Goal: Task Accomplishment & Management: Manage account settings

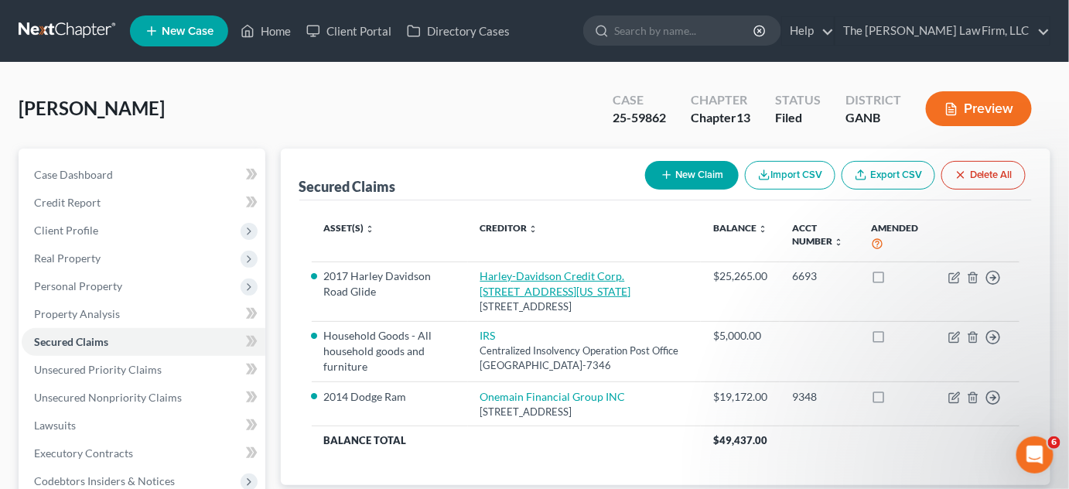
click at [562, 279] on link "Harley-Davidson Credit Corp. PO Box 9013 Addison, Texas 75001" at bounding box center [555, 283] width 151 height 29
select select "45"
select select "0"
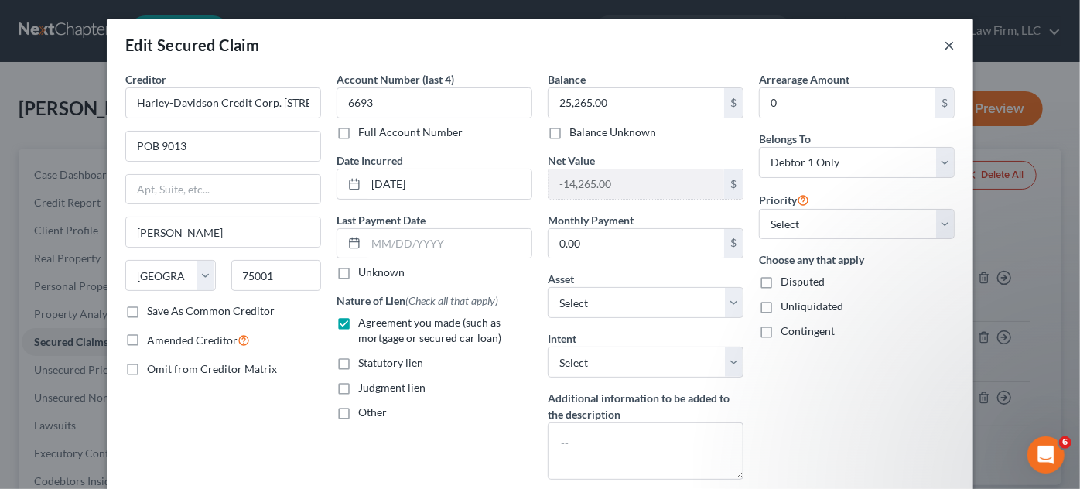
drag, startPoint x: 940, startPoint y: 46, endPoint x: 938, endPoint y: 5, distance: 41.1
click at [944, 45] on button "×" at bounding box center [949, 45] width 11 height 19
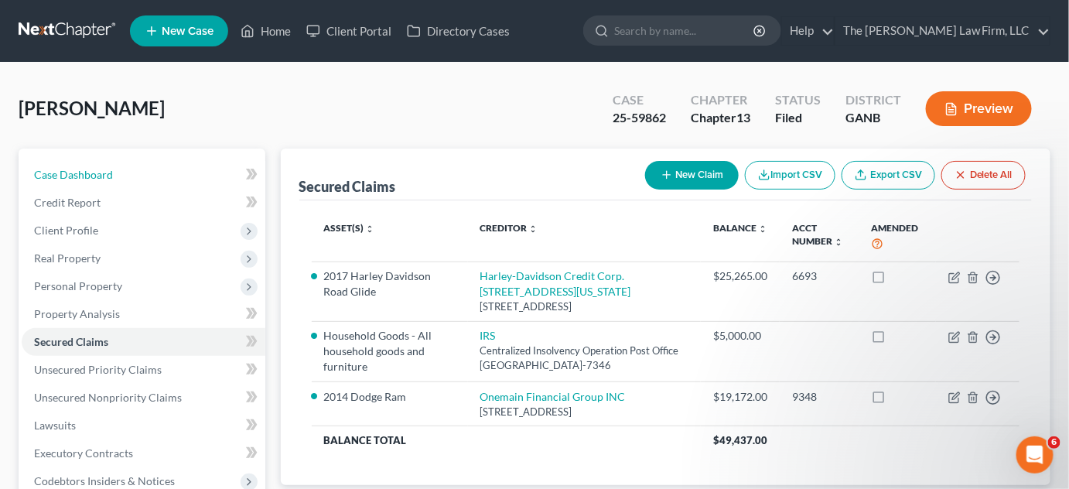
click at [128, 176] on link "Case Dashboard" at bounding box center [144, 175] width 244 height 28
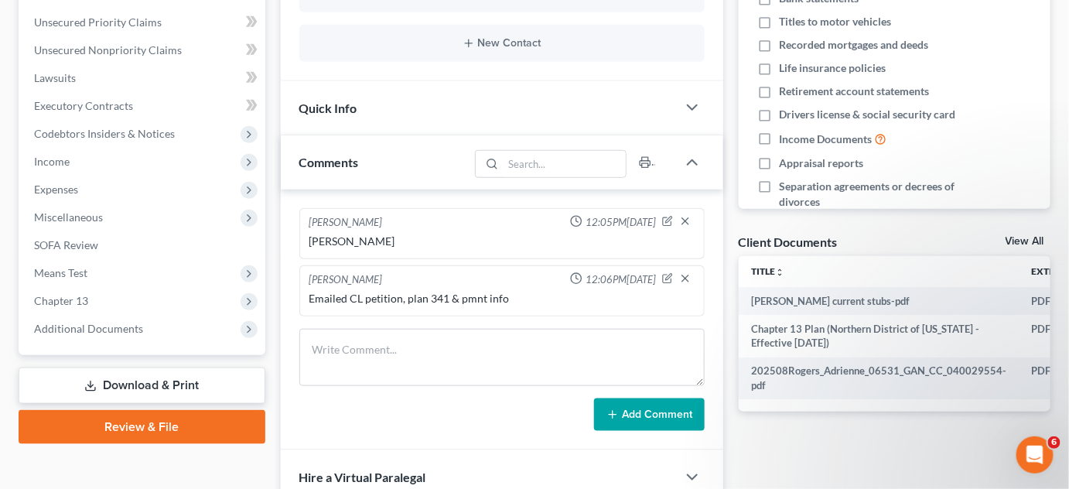
scroll to position [351, 0]
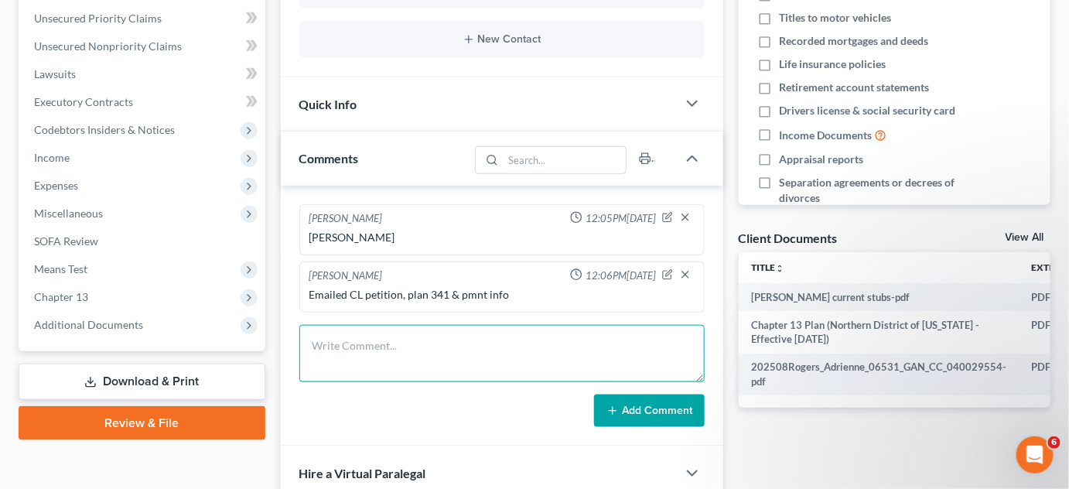
click at [400, 346] on textarea at bounding box center [501, 353] width 405 height 57
type textarea "Uploaded SSN, ID"
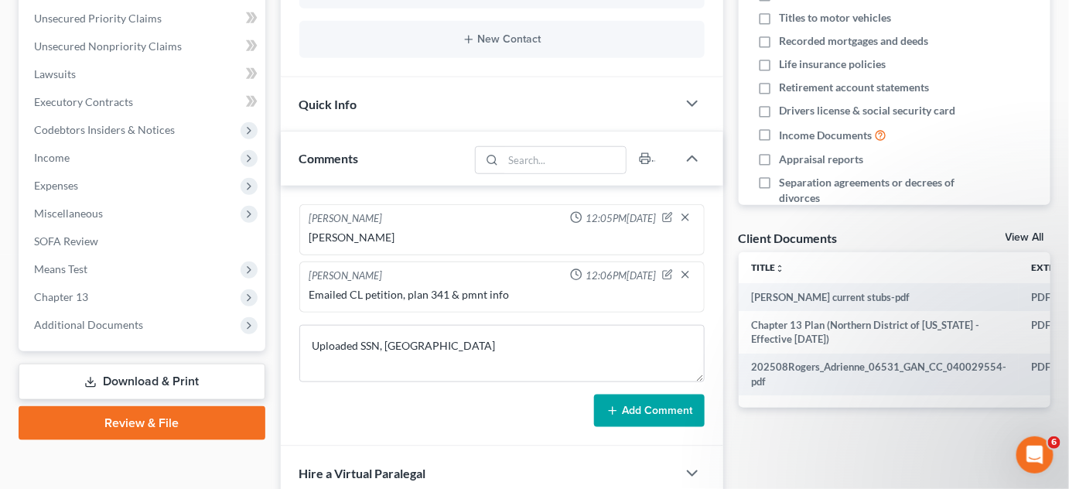
click at [648, 419] on button "Add Comment" at bounding box center [649, 411] width 111 height 32
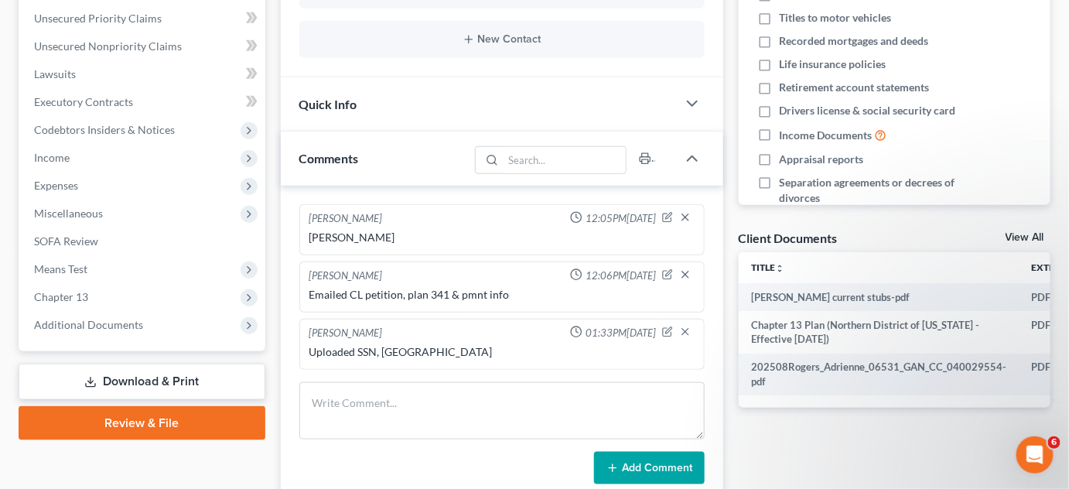
drag, startPoint x: 151, startPoint y: 328, endPoint x: 190, endPoint y: 388, distance: 71.7
click at [151, 328] on span "Additional Documents" at bounding box center [144, 325] width 244 height 28
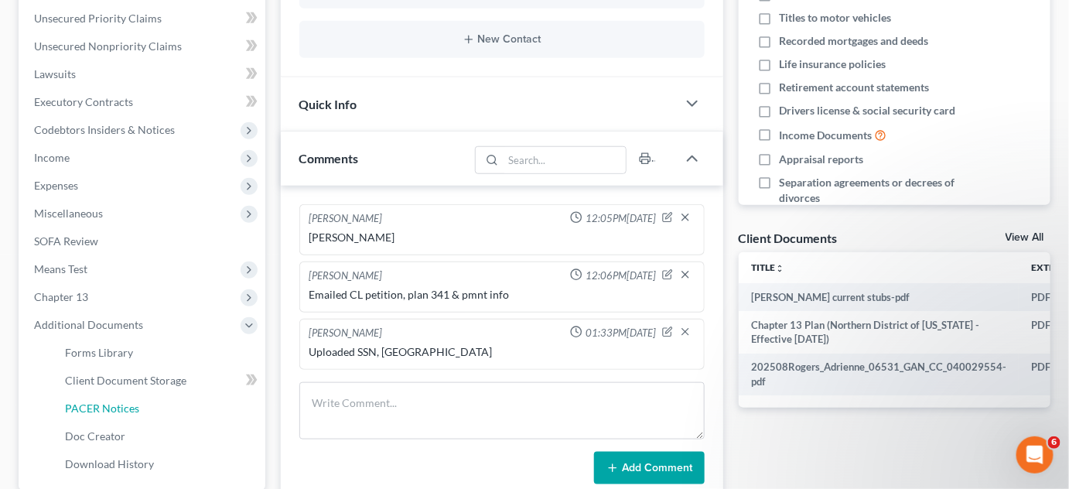
click at [186, 412] on link "PACER Notices" at bounding box center [159, 409] width 213 height 28
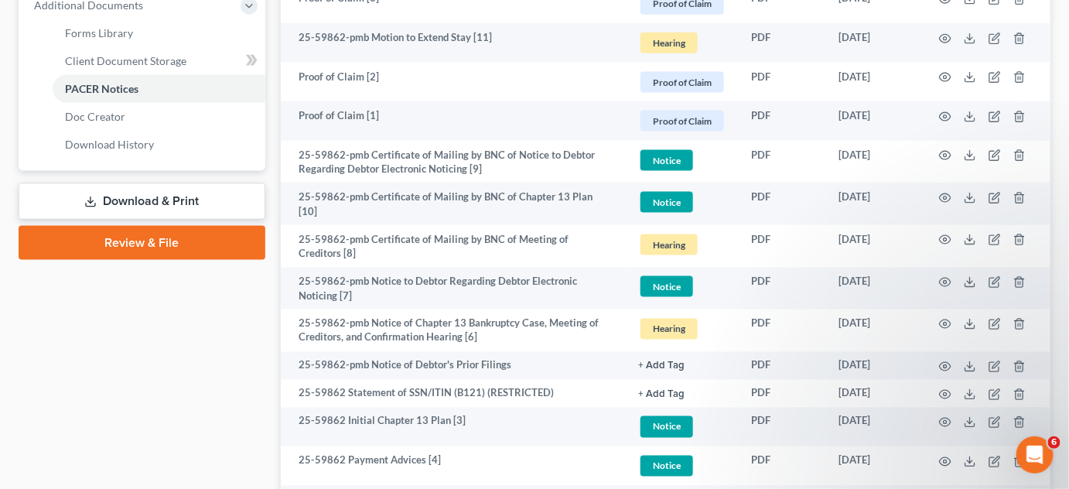
scroll to position [820, 0]
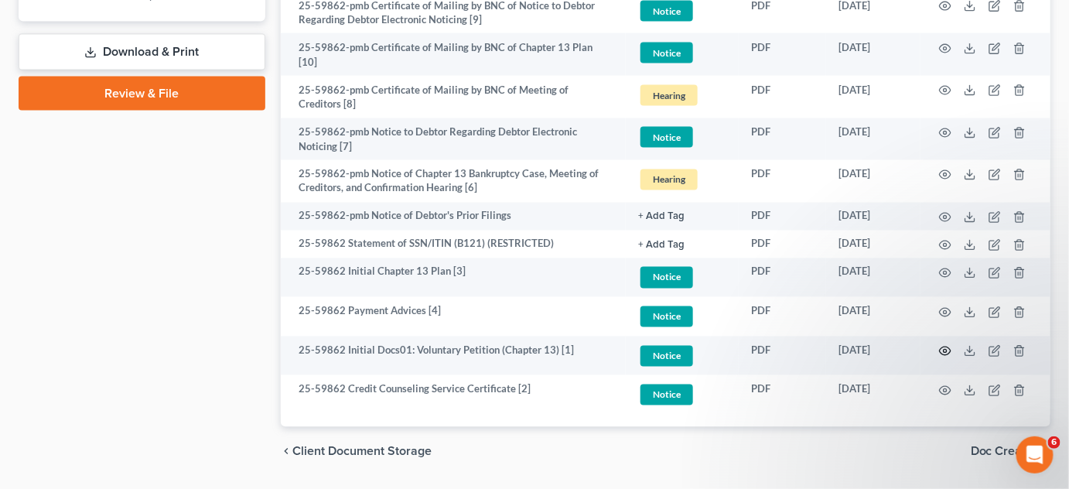
click at [946, 346] on icon "button" at bounding box center [945, 351] width 12 height 12
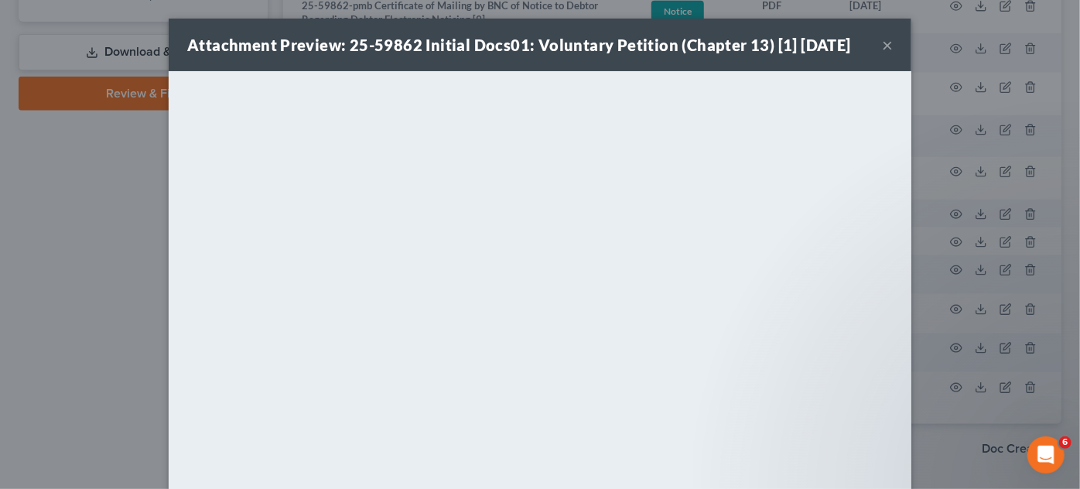
click at [142, 286] on div "Attachment Preview: 25-59862 Initial Docs01: Voluntary Petition (Chapter 13) [1…" at bounding box center [540, 244] width 1080 height 489
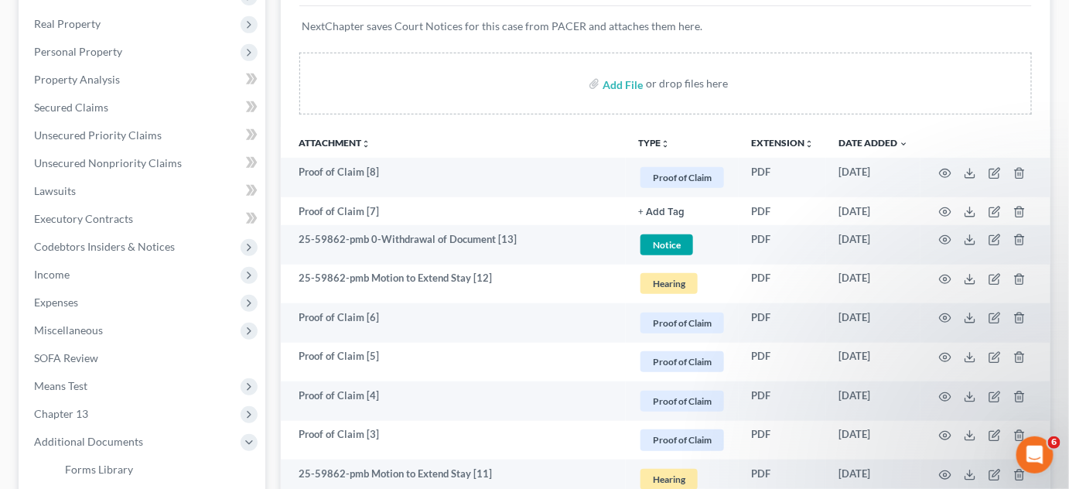
scroll to position [0, 0]
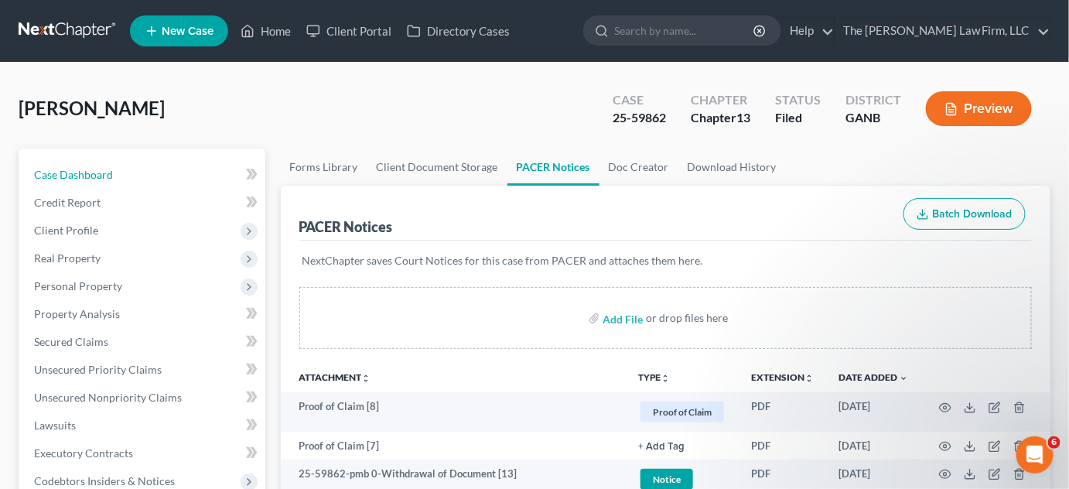
click at [86, 170] on span "Case Dashboard" at bounding box center [73, 174] width 79 height 13
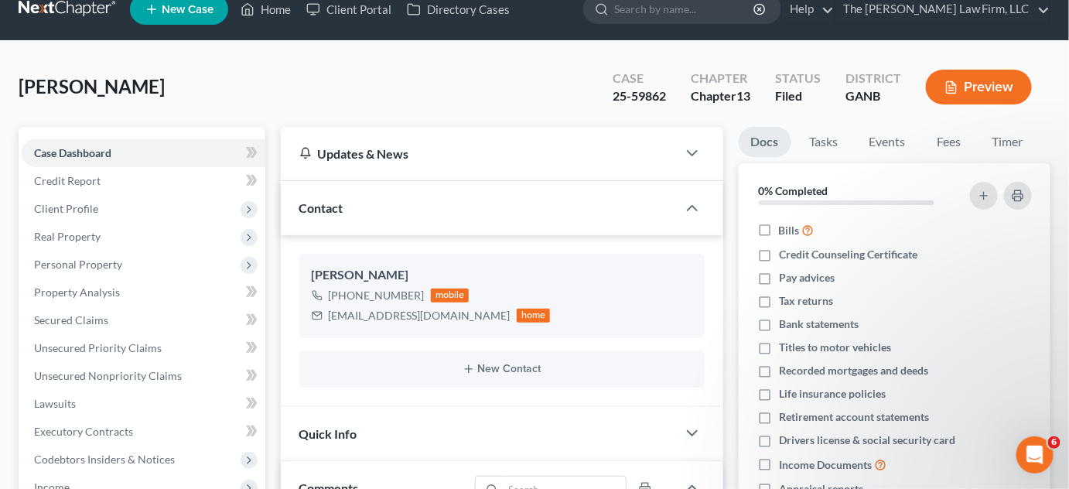
scroll to position [468, 0]
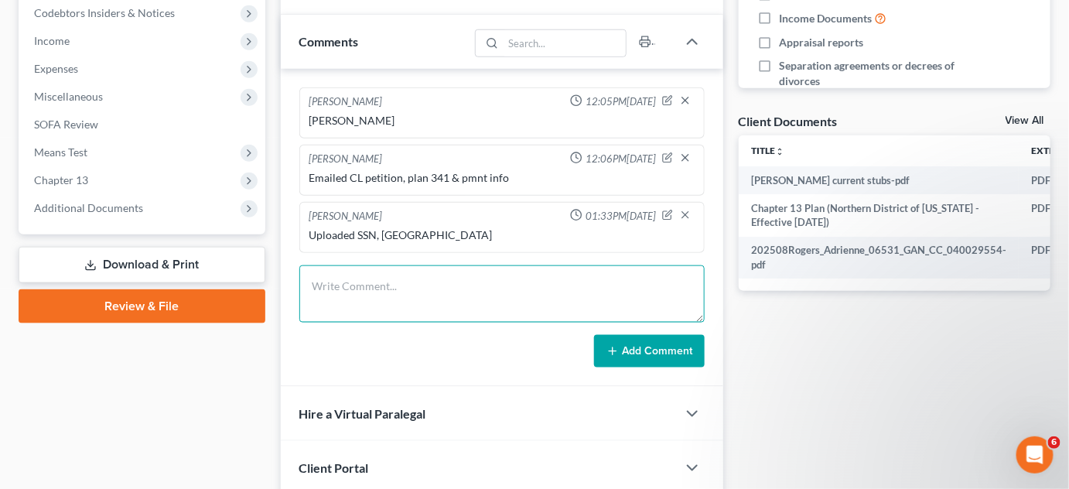
click at [342, 294] on textarea at bounding box center [501, 293] width 405 height 57
click at [316, 283] on textarea "eDO filed" at bounding box center [501, 293] width 405 height 57
type textarea "EDO filed"
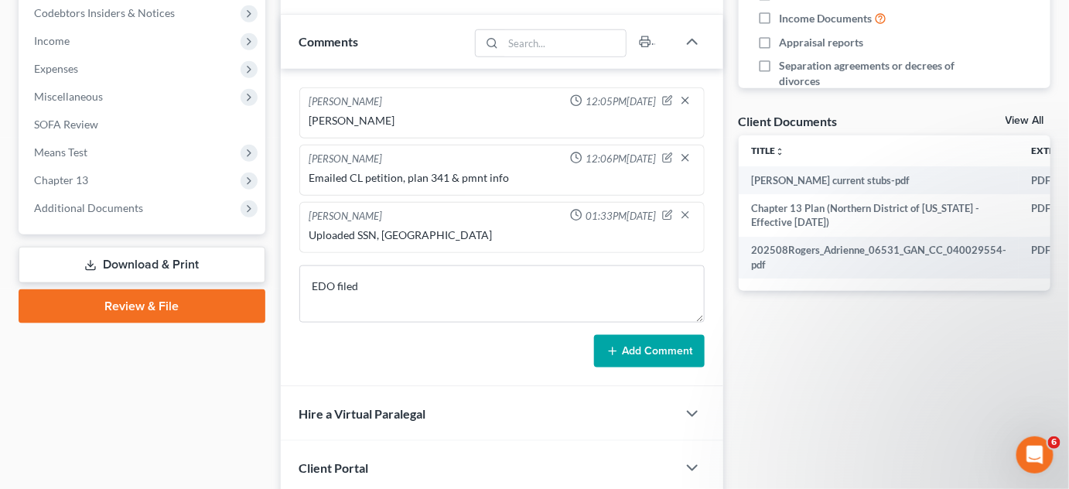
click at [619, 345] on icon at bounding box center [613, 351] width 12 height 12
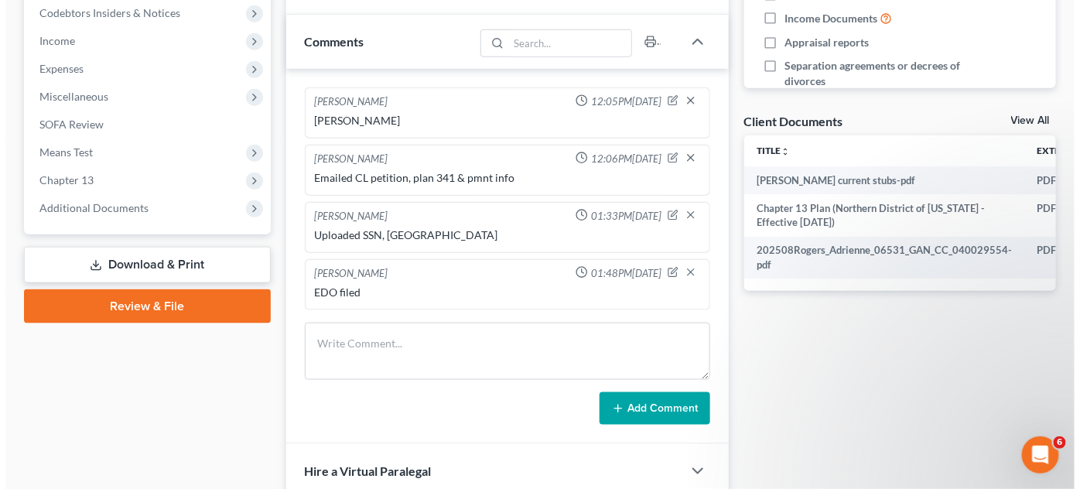
scroll to position [0, 0]
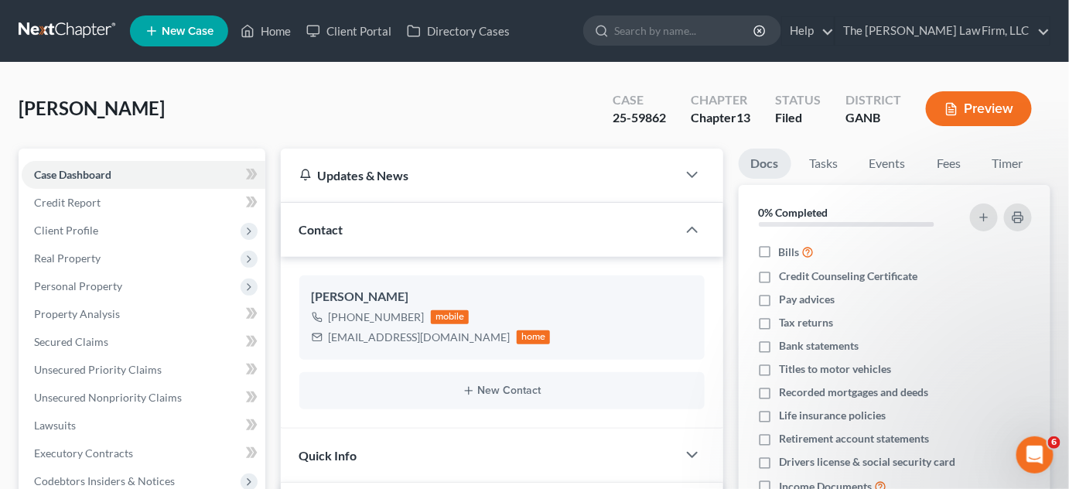
drag, startPoint x: 723, startPoint y: 36, endPoint x: 726, endPoint y: 24, distance: 12.8
click at [723, 36] on input "search" at bounding box center [685, 30] width 142 height 29
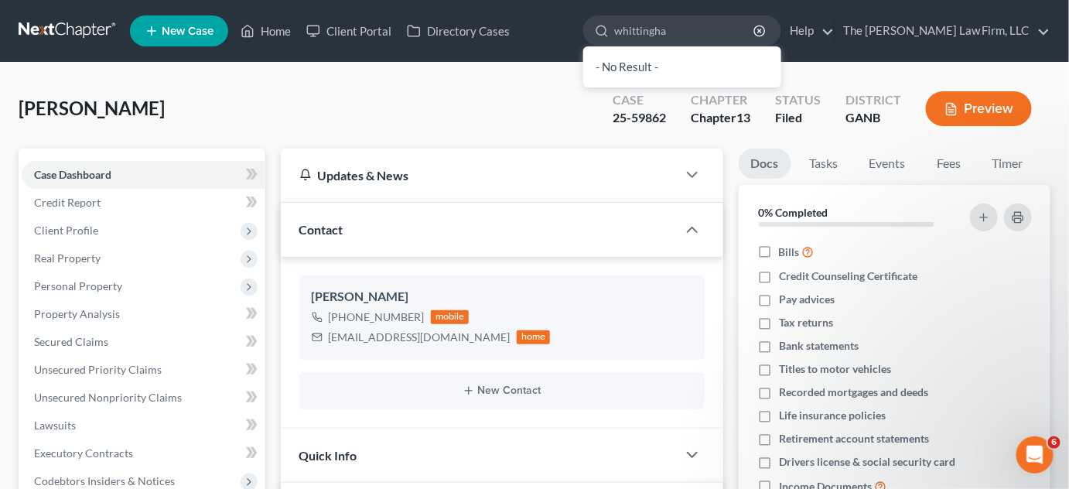
type input "[PERSON_NAME]"
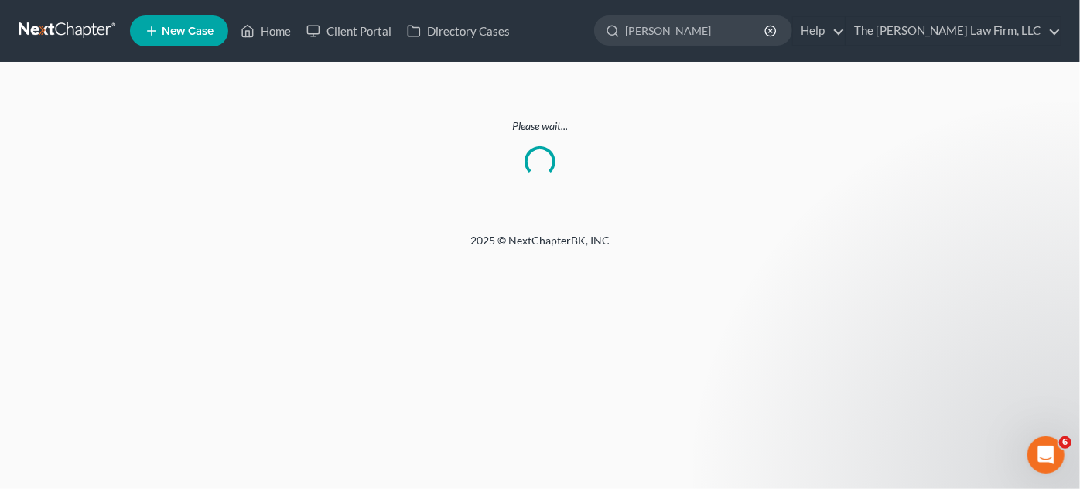
click at [57, 22] on link at bounding box center [68, 31] width 99 height 28
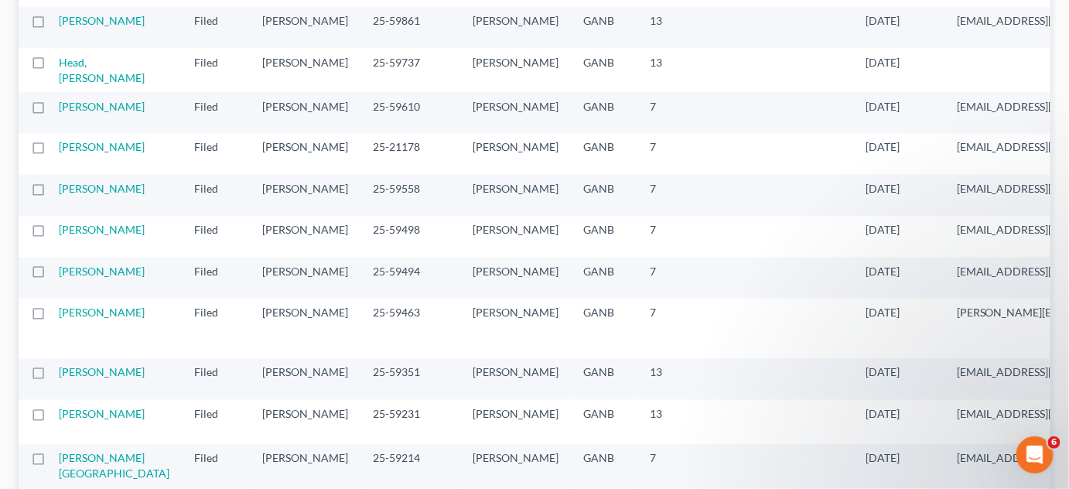
scroll to position [820, 0]
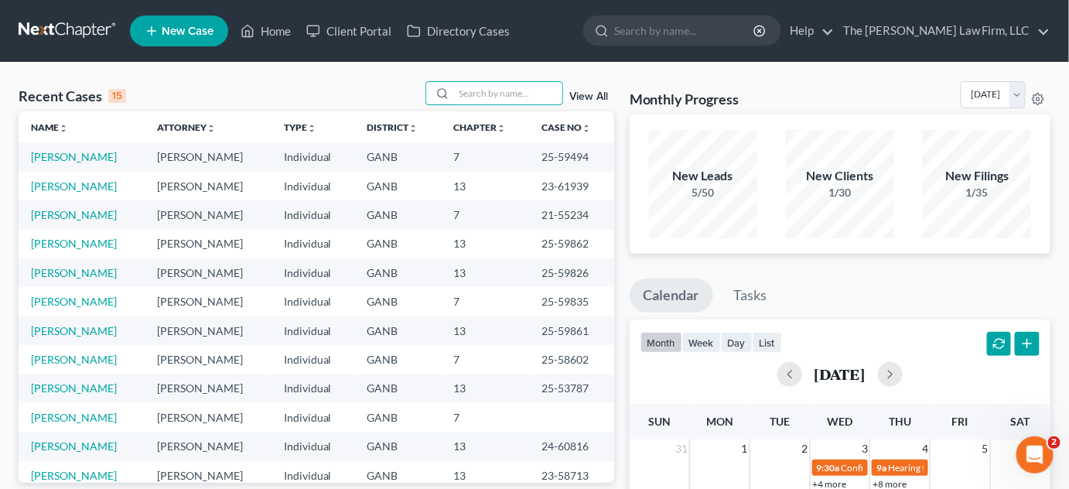
click at [458, 94] on input "search" at bounding box center [508, 93] width 108 height 22
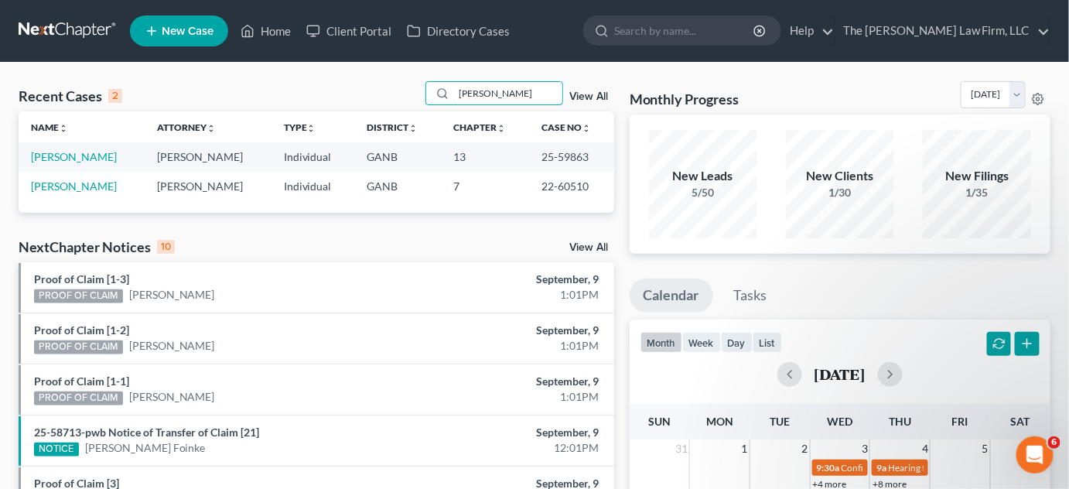
type input "[PERSON_NAME]"
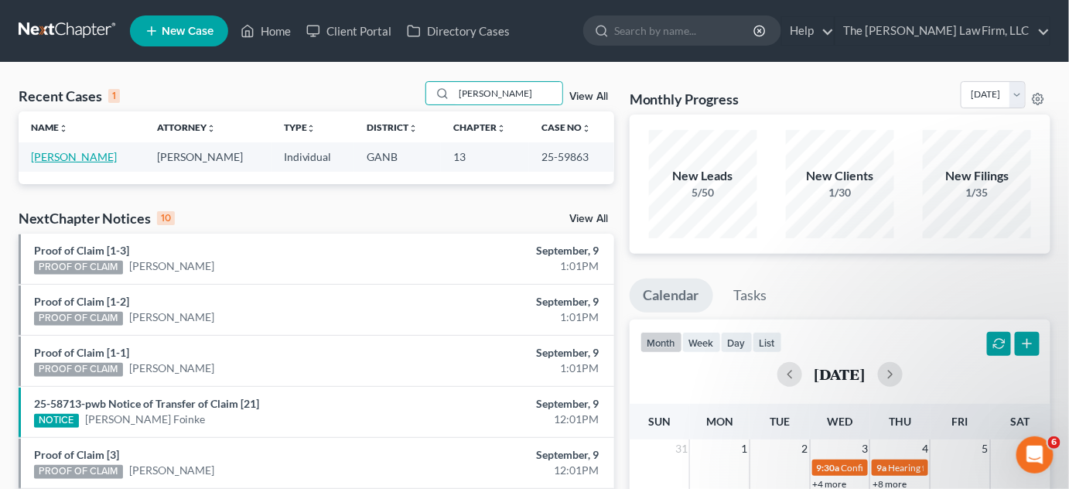
click at [94, 159] on link "[PERSON_NAME]" at bounding box center [74, 156] width 86 height 13
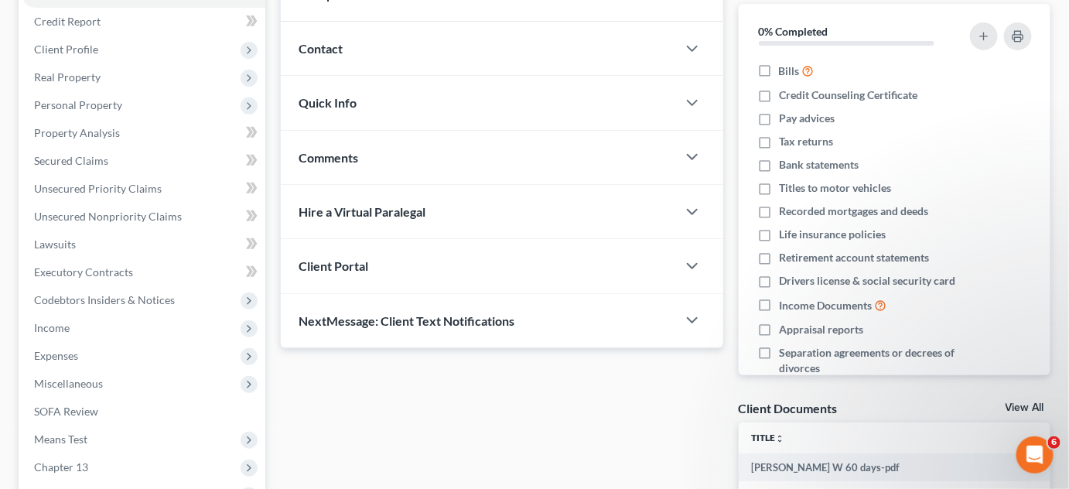
scroll to position [234, 0]
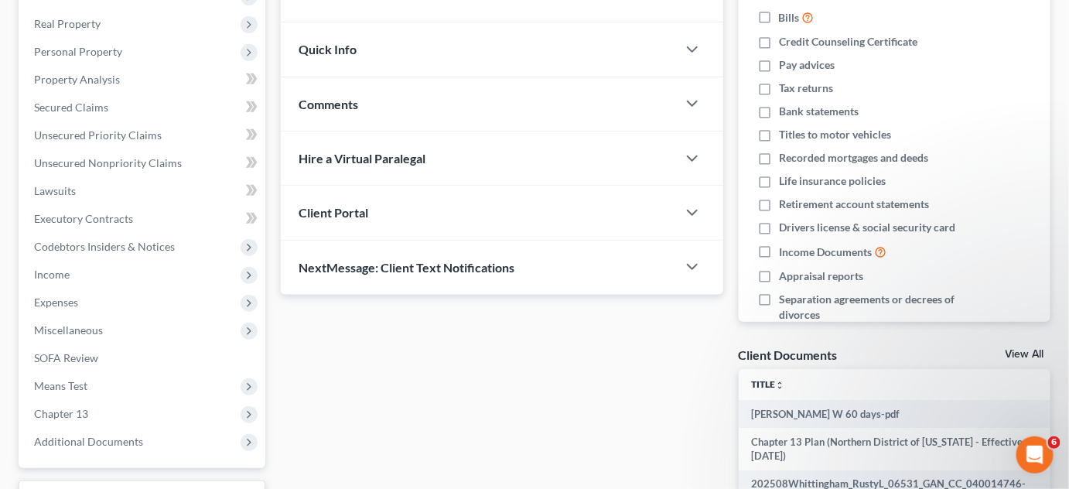
click at [106, 439] on span "Additional Documents" at bounding box center [88, 441] width 109 height 13
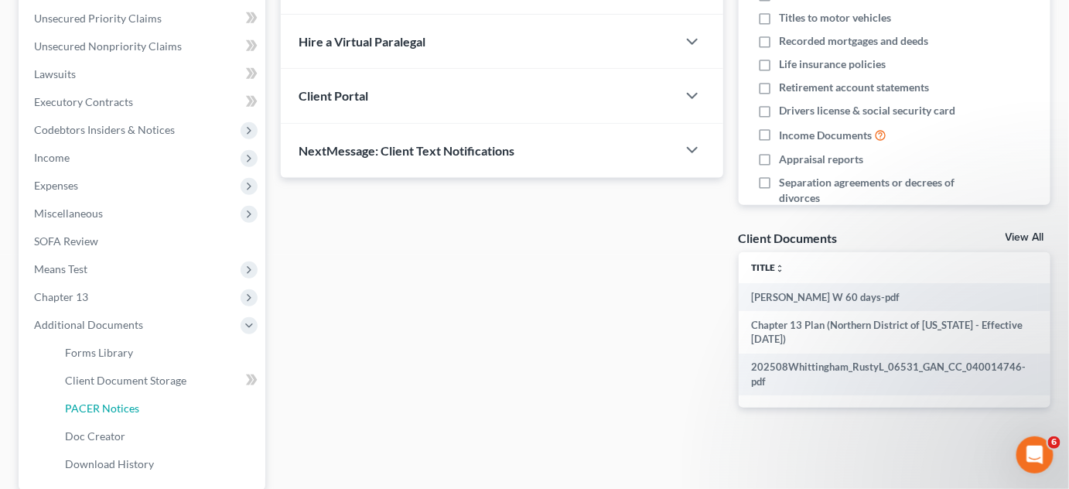
click at [115, 418] on link "PACER Notices" at bounding box center [159, 409] width 213 height 28
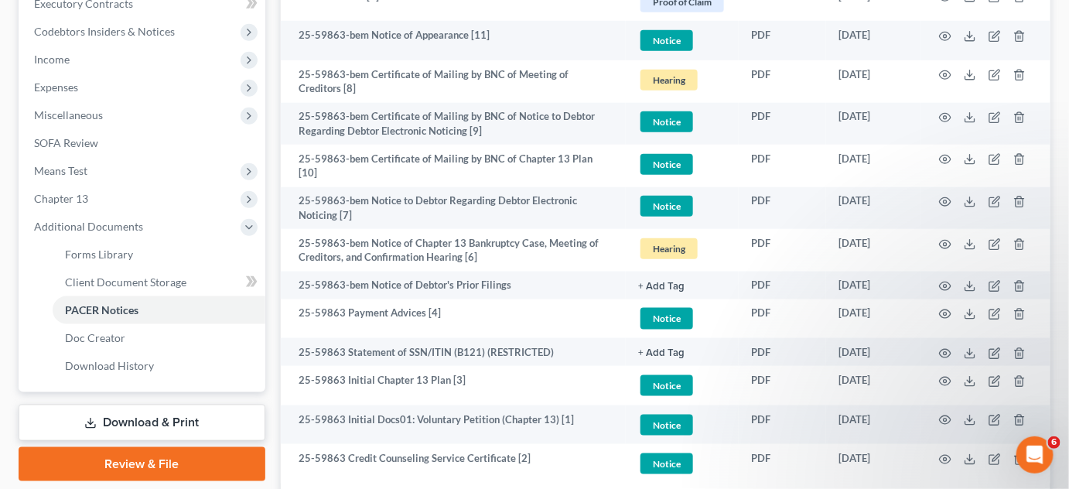
scroll to position [468, 0]
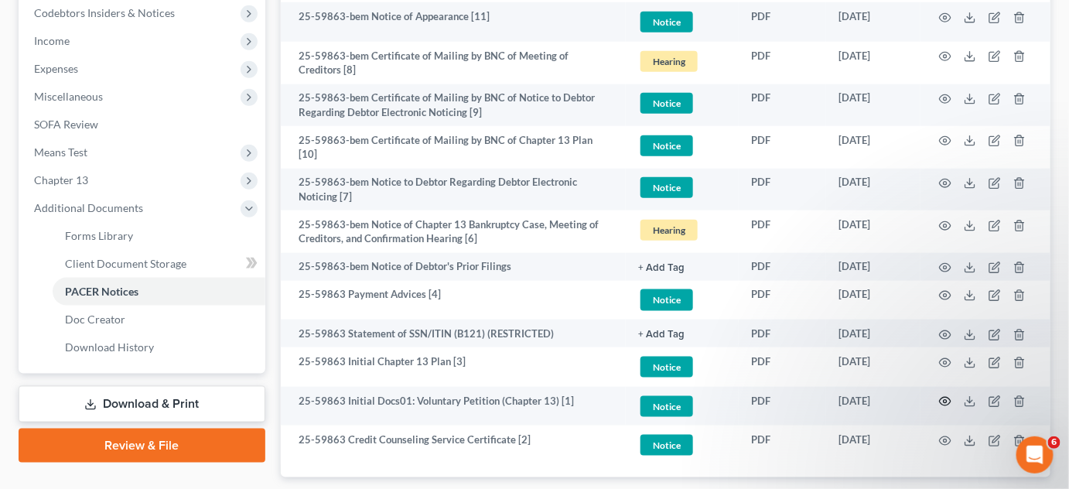
click at [945, 401] on icon "button" at bounding box center [946, 402] width 12 height 9
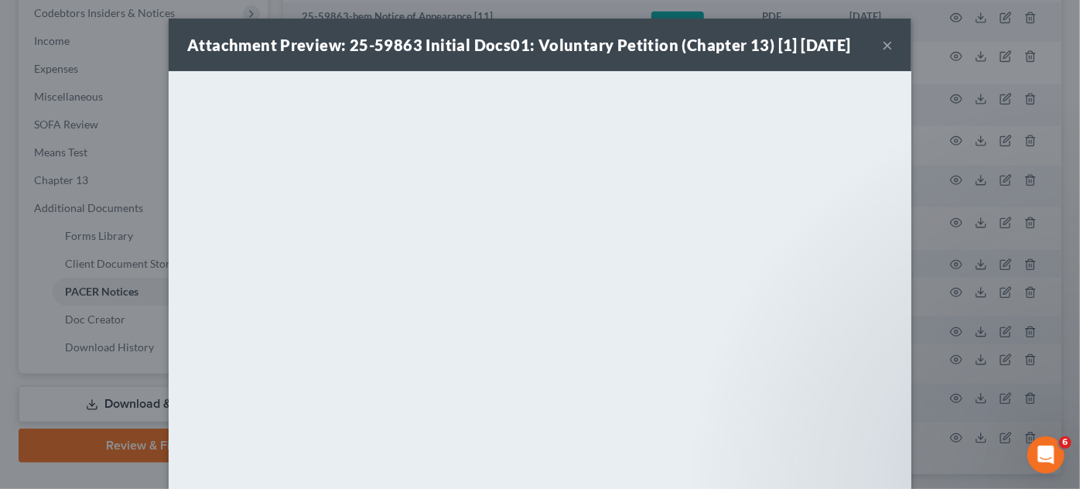
click at [882, 49] on button "×" at bounding box center [887, 45] width 11 height 19
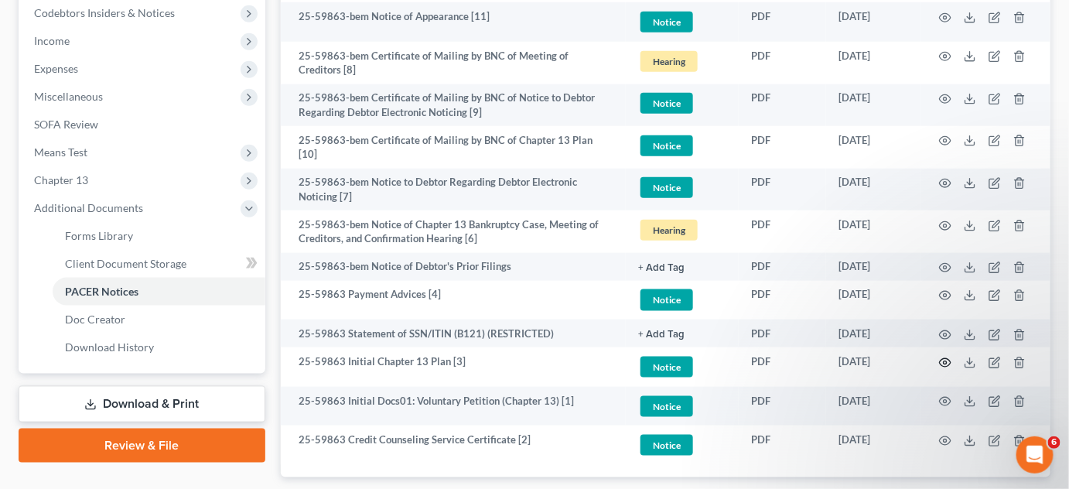
click at [942, 357] on icon "button" at bounding box center [945, 363] width 12 height 12
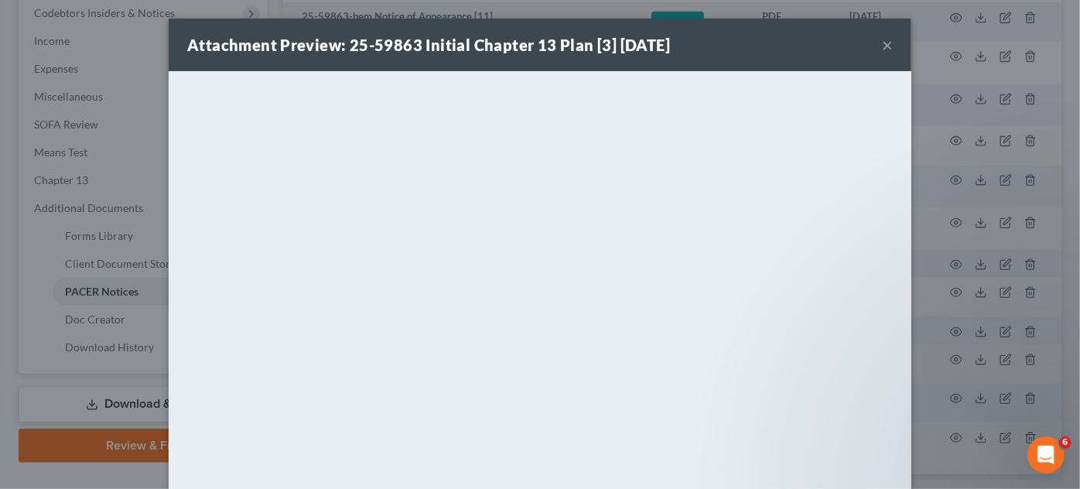
click at [997, 327] on div "Attachment Preview: 25-59863 Initial Chapter 13 Plan [3] [DATE] × <object ng-at…" at bounding box center [540, 244] width 1080 height 489
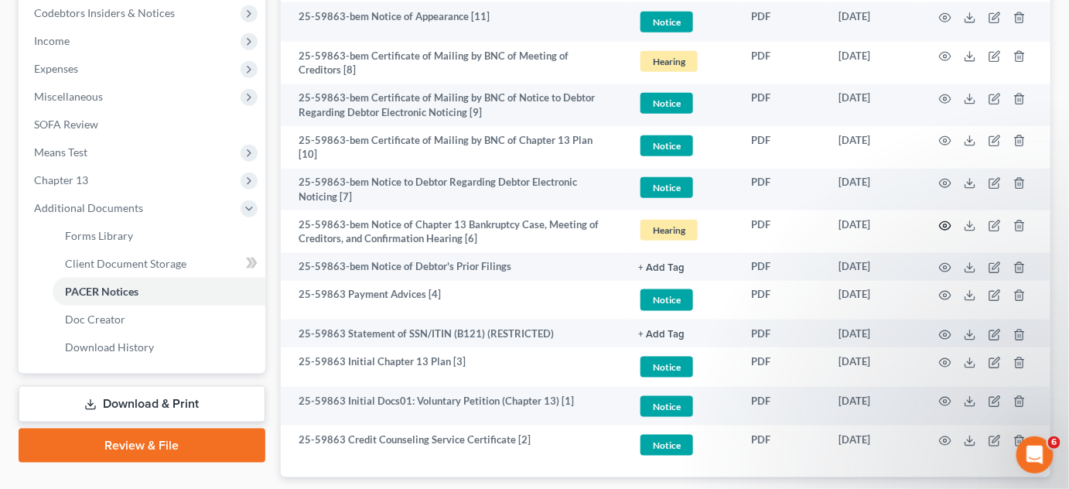
click at [945, 223] on icon "button" at bounding box center [945, 226] width 12 height 12
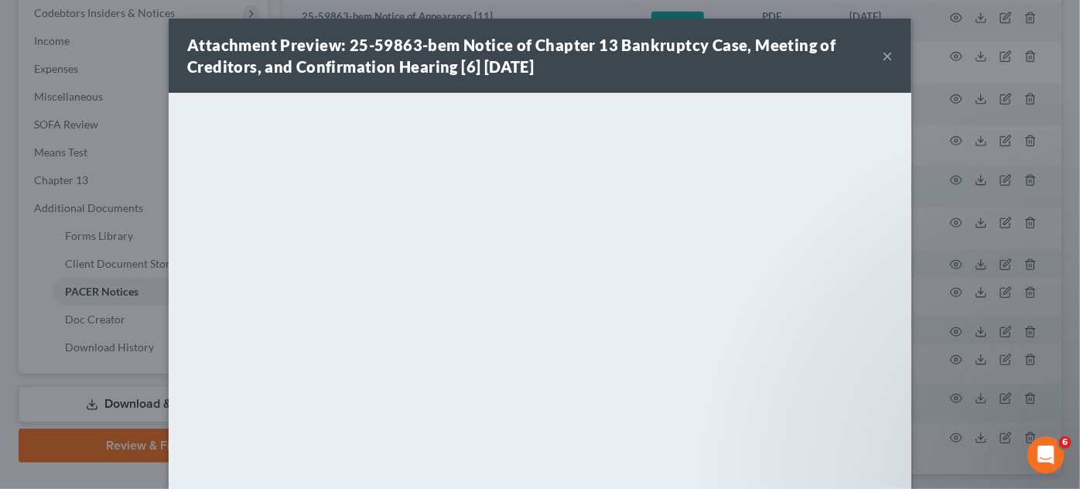
click at [942, 464] on div "Attachment Preview: 25-59863-bem Notice of Chapter 13 Bankruptcy Case, Meeting …" at bounding box center [540, 244] width 1080 height 489
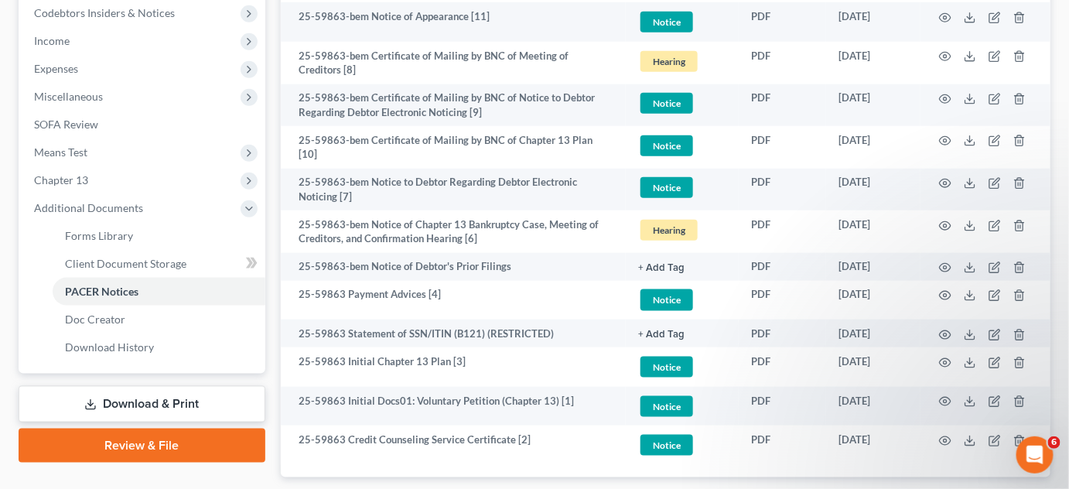
scroll to position [0, 0]
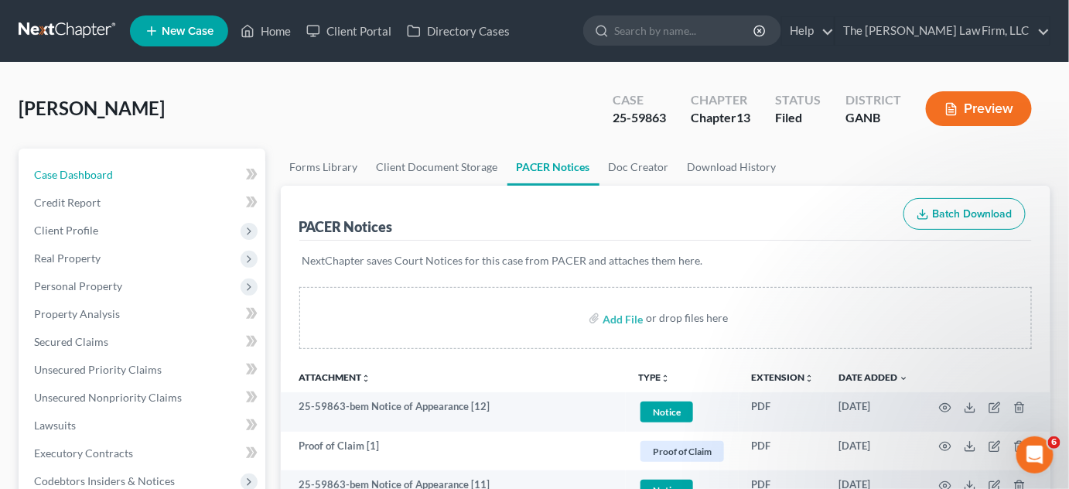
drag, startPoint x: 134, startPoint y: 179, endPoint x: 176, endPoint y: 185, distance: 42.2
click at [134, 179] on link "Case Dashboard" at bounding box center [144, 175] width 244 height 28
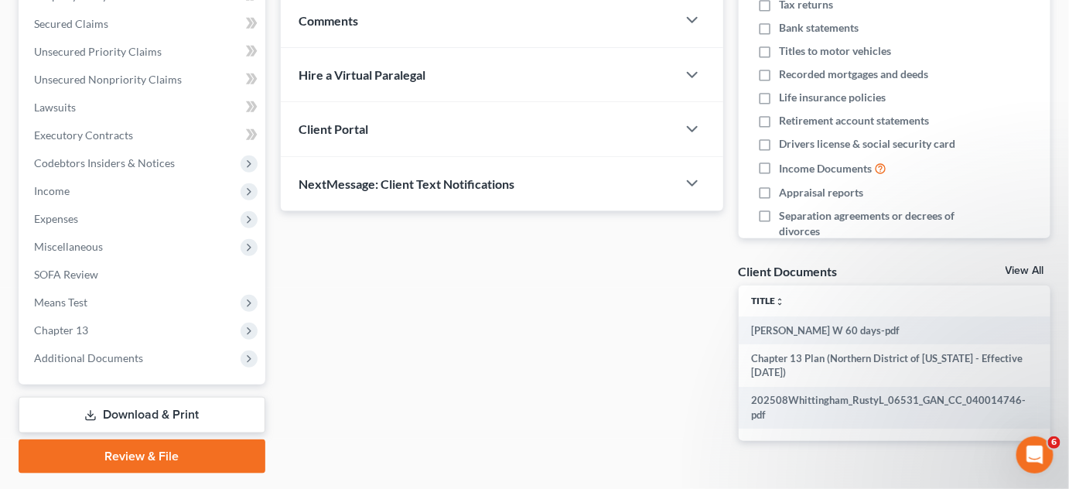
scroll to position [363, 0]
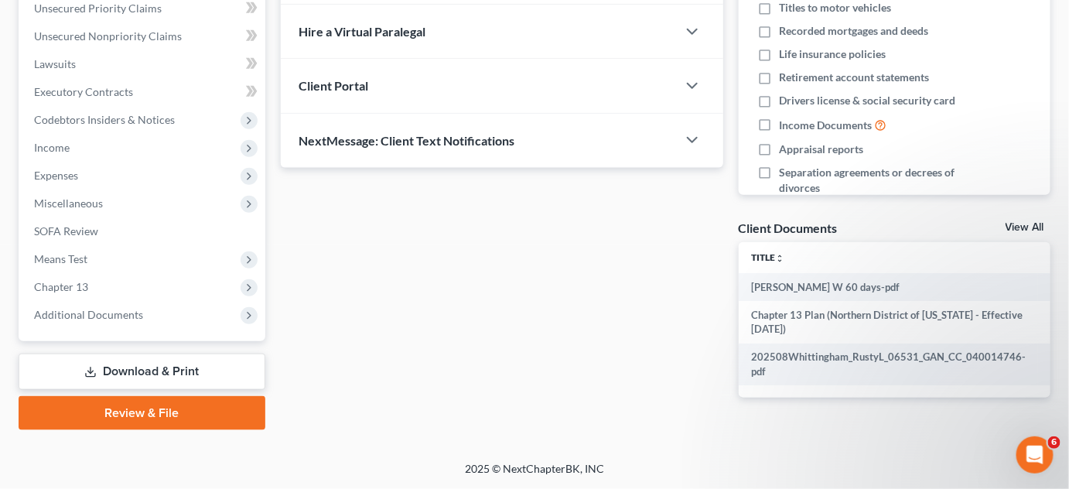
drag, startPoint x: 136, startPoint y: 313, endPoint x: 145, endPoint y: 343, distance: 32.1
click at [136, 313] on span "Additional Documents" at bounding box center [88, 314] width 109 height 13
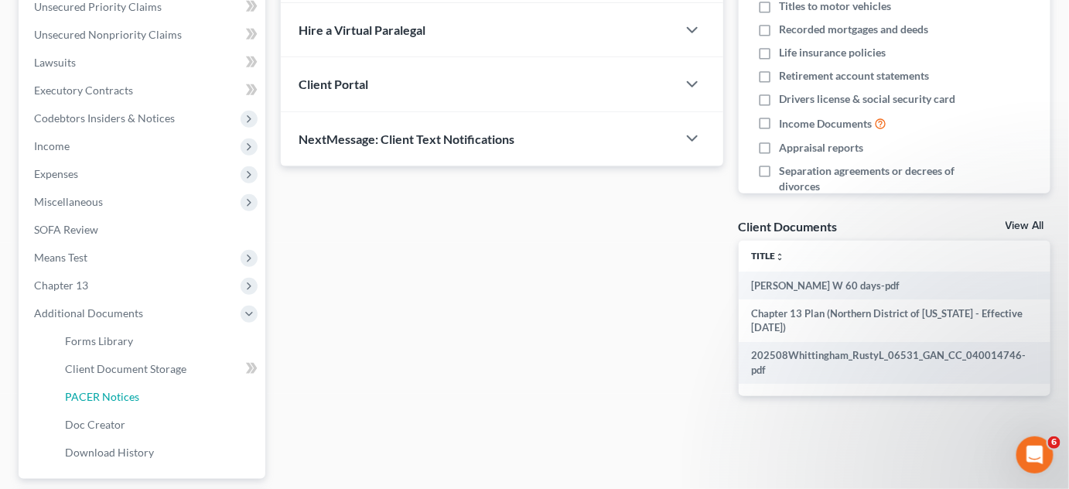
click at [148, 383] on link "PACER Notices" at bounding box center [159, 397] width 213 height 28
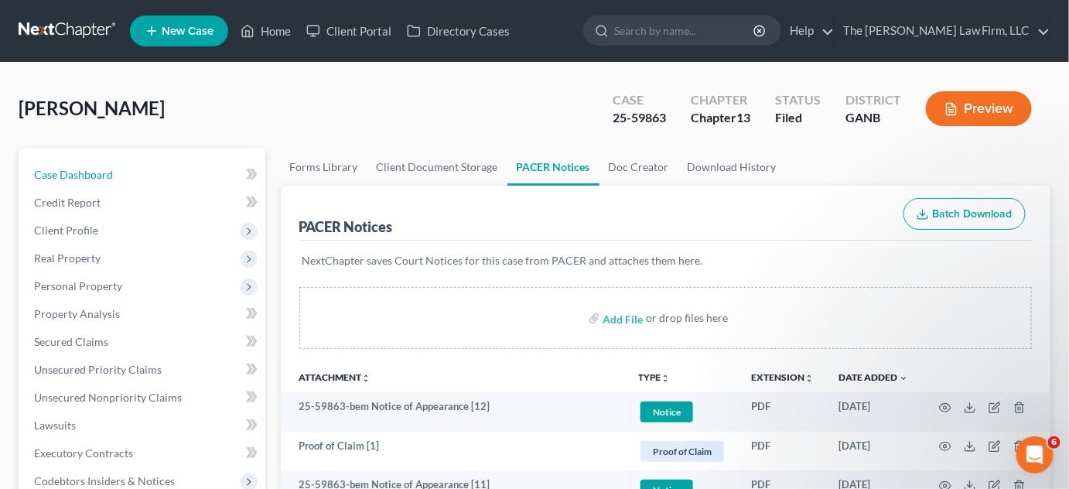
click at [93, 179] on span "Case Dashboard" at bounding box center [73, 174] width 79 height 13
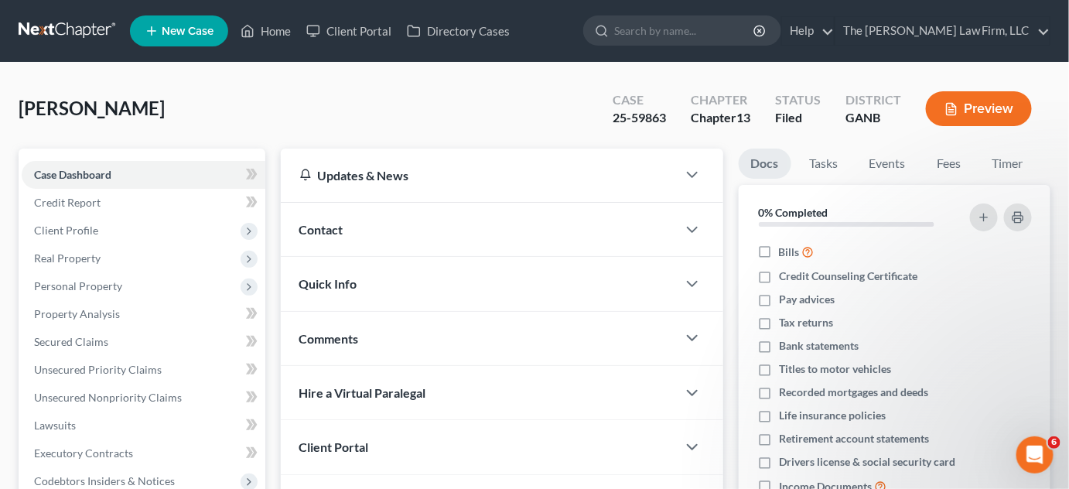
click at [416, 233] on div "Contact" at bounding box center [479, 229] width 396 height 53
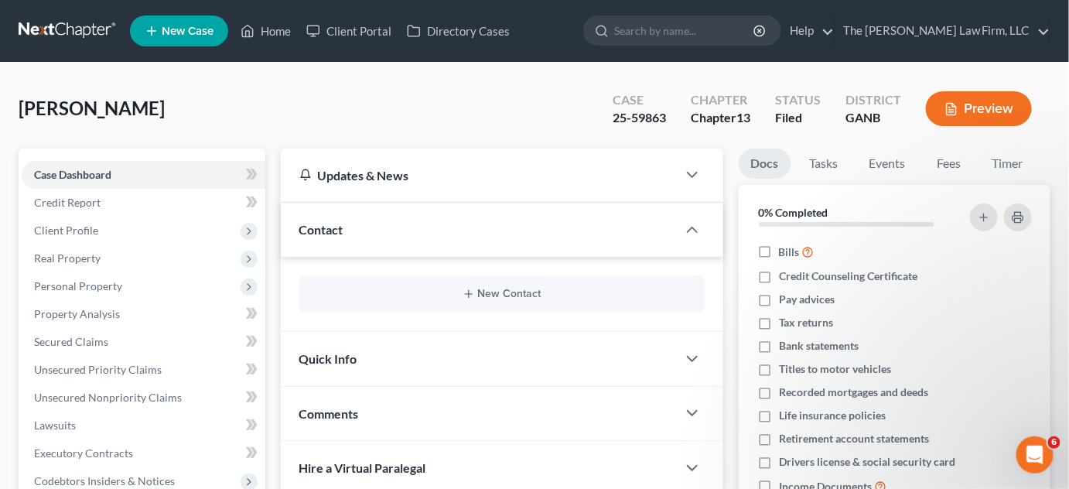
click at [510, 285] on div "New Contact" at bounding box center [501, 293] width 405 height 37
click at [511, 296] on button "New Contact" at bounding box center [502, 294] width 381 height 12
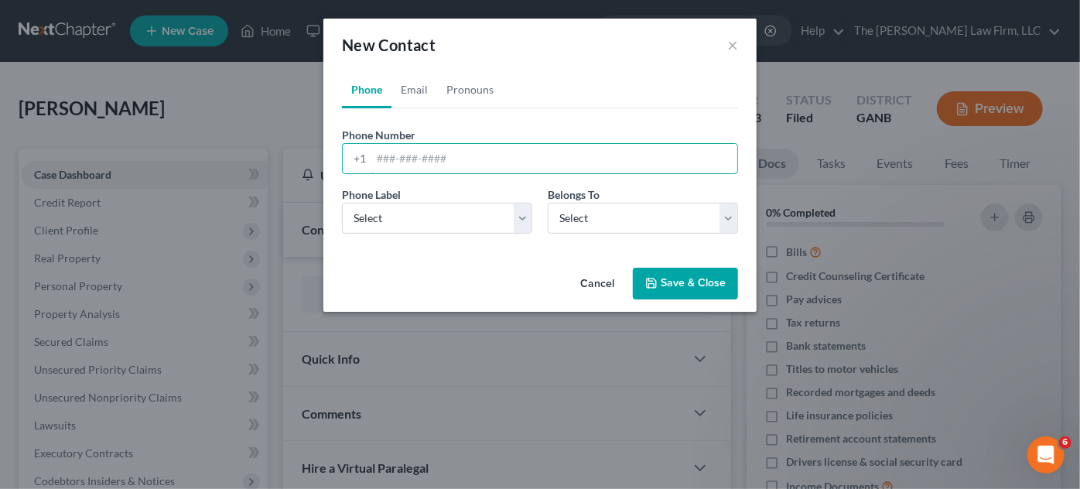
paste input "404) 388-8044‬"
click at [402, 156] on input "404) 388-8044‬" at bounding box center [554, 158] width 366 height 29
type input "[PHONE_NUMBER]‬"
click at [408, 216] on select "Select Mobile Home Work Other" at bounding box center [437, 218] width 190 height 31
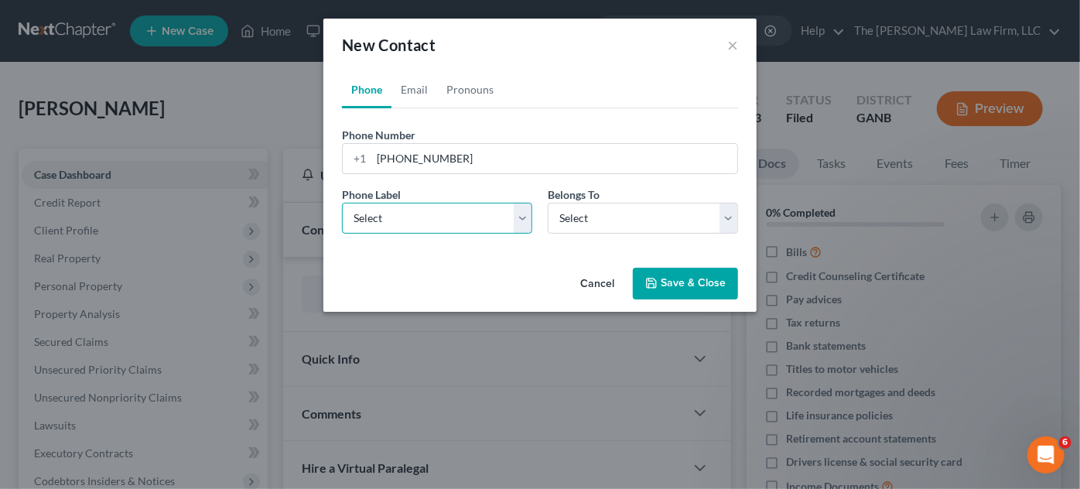
select select "0"
click at [342, 203] on select "Select Mobile Home Work Other" at bounding box center [437, 218] width 190 height 31
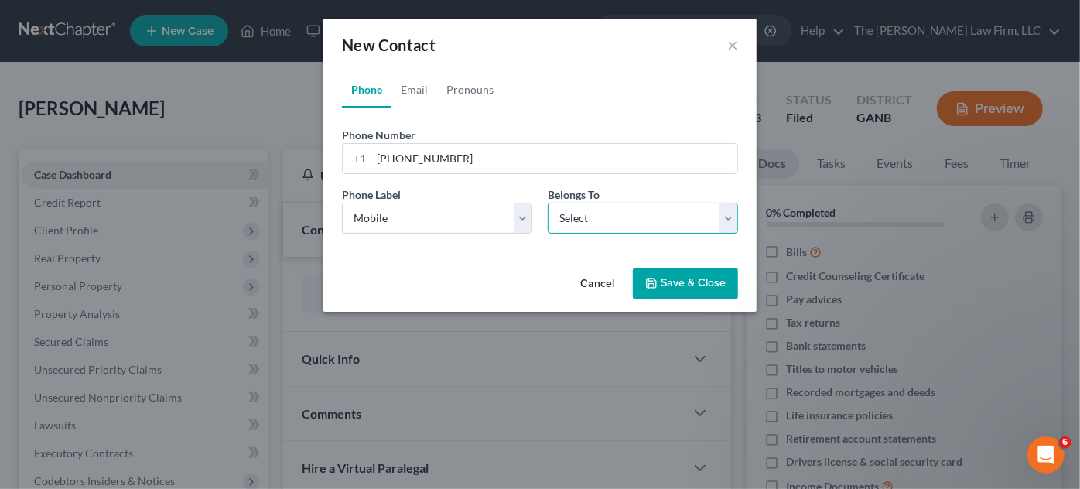
click at [568, 226] on select "Select Client Other" at bounding box center [643, 218] width 190 height 31
select select "0"
click at [548, 203] on select "Select Client Other" at bounding box center [643, 218] width 190 height 31
select select "0"
drag, startPoint x: 410, startPoint y: 94, endPoint x: 415, endPoint y: 129, distance: 36.0
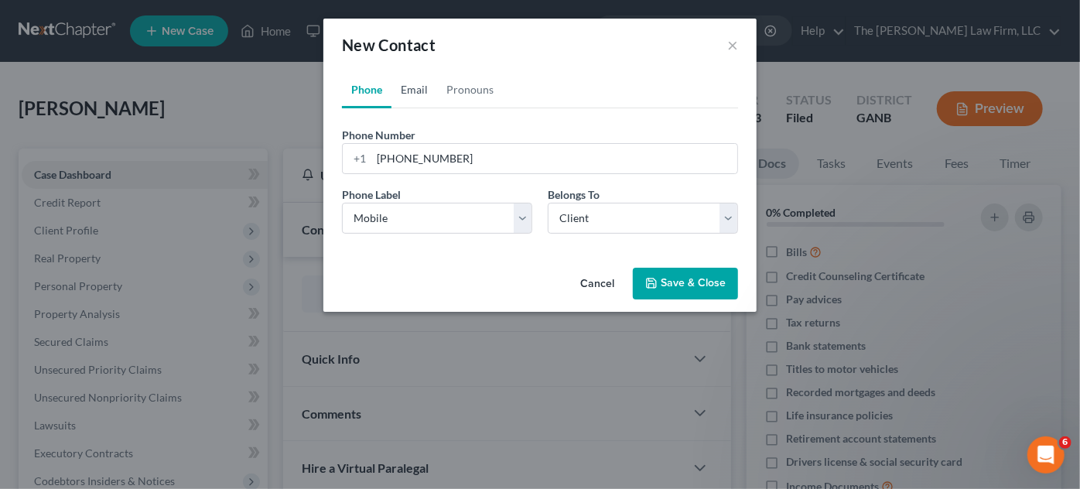
click at [410, 94] on link "Email" at bounding box center [414, 89] width 46 height 37
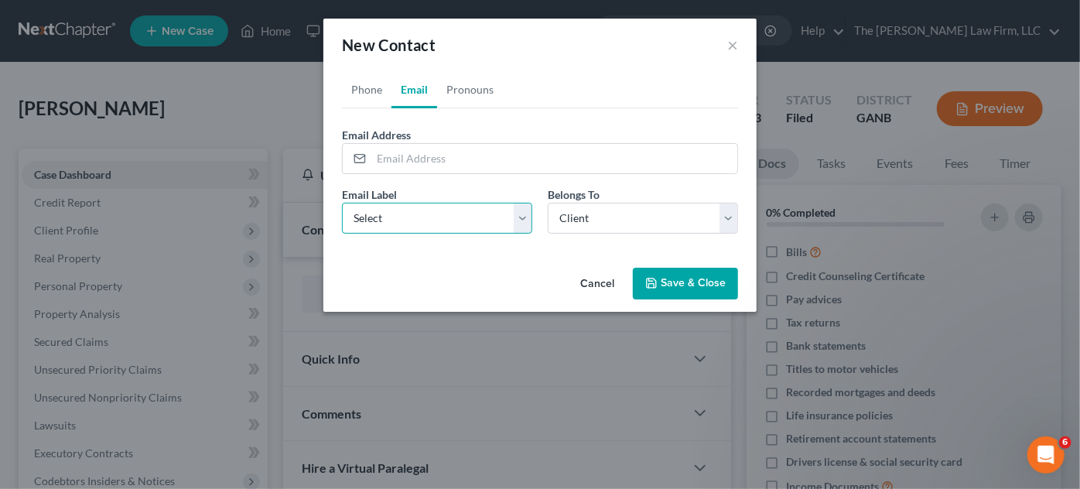
click at [413, 226] on select "Select Home Work Other" at bounding box center [437, 218] width 190 height 31
select select "0"
click at [342, 203] on select "Select Home Work Other" at bounding box center [437, 218] width 190 height 31
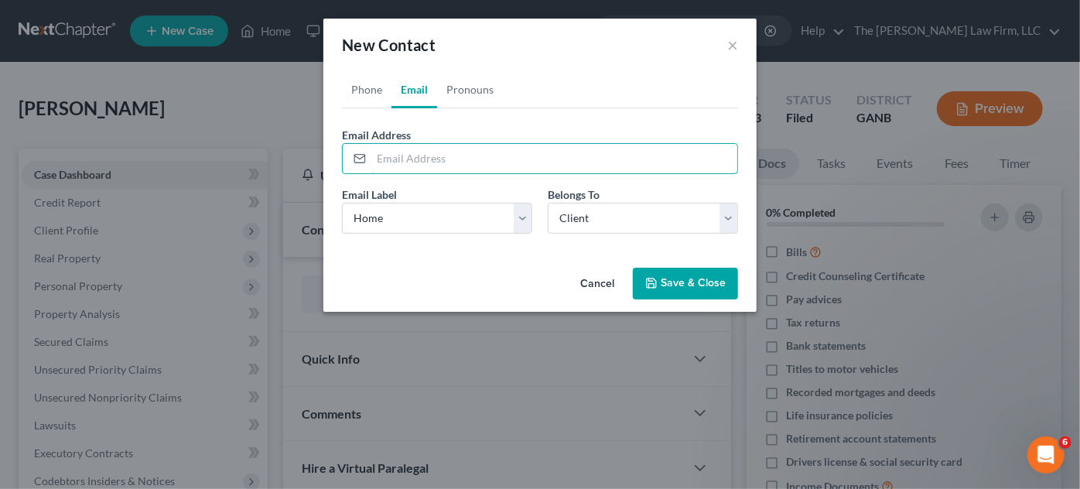
paste input "[EMAIL_ADDRESS][DOMAIN_NAME]"
type input "[EMAIL_ADDRESS][DOMAIN_NAME]"
click at [668, 282] on button "Save & Close" at bounding box center [685, 284] width 105 height 32
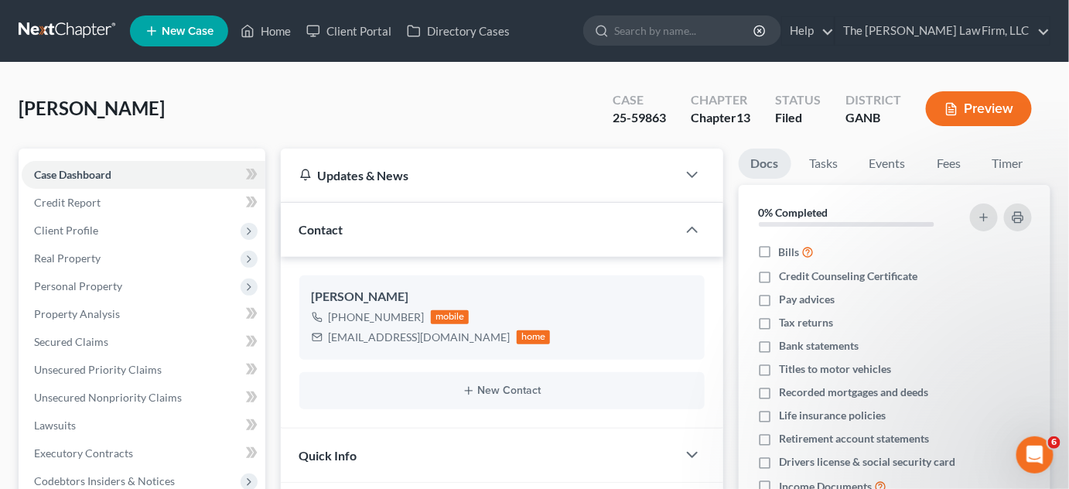
scroll to position [234, 0]
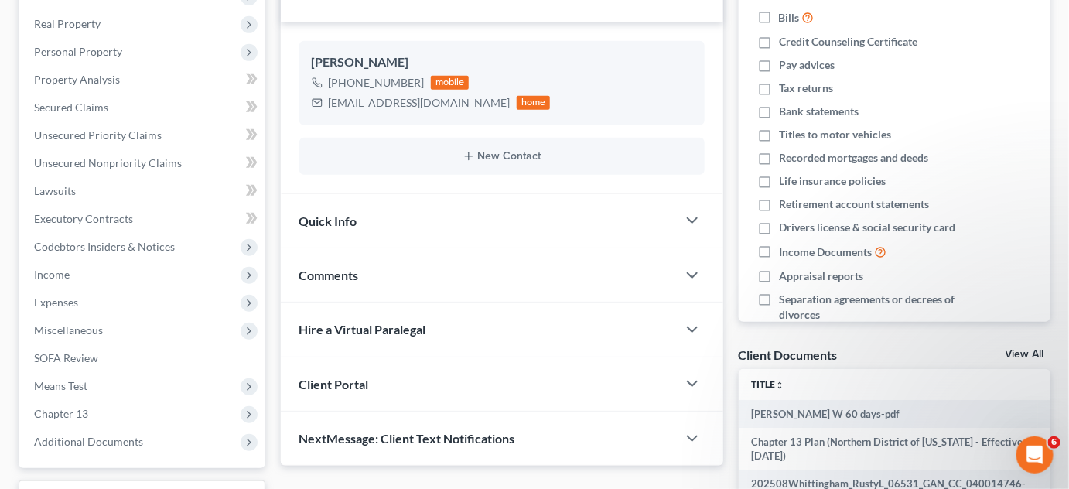
click at [334, 276] on span "Comments" at bounding box center [329, 275] width 60 height 15
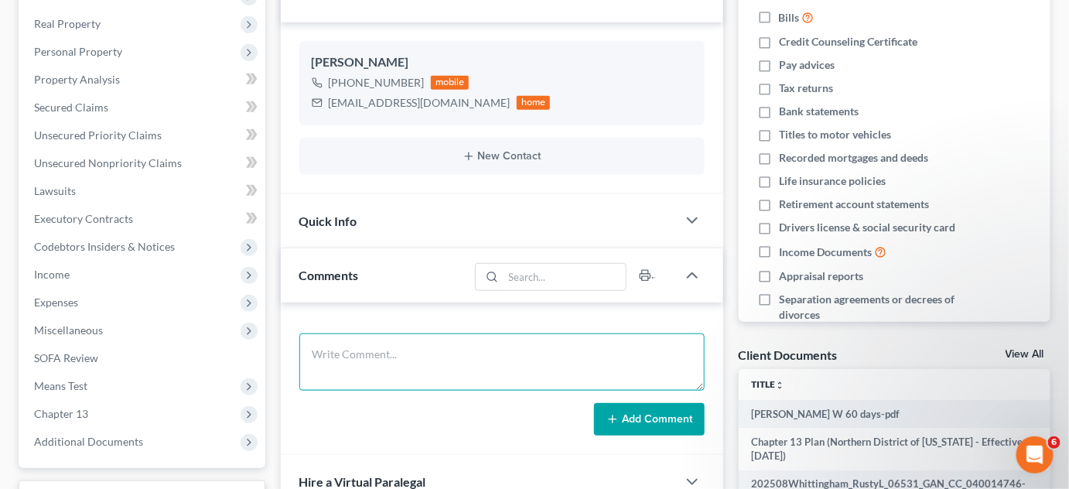
click at [390, 341] on textarea at bounding box center [501, 361] width 405 height 57
type textarea "SAFIR"
click at [624, 409] on button "Add Comment" at bounding box center [649, 419] width 111 height 32
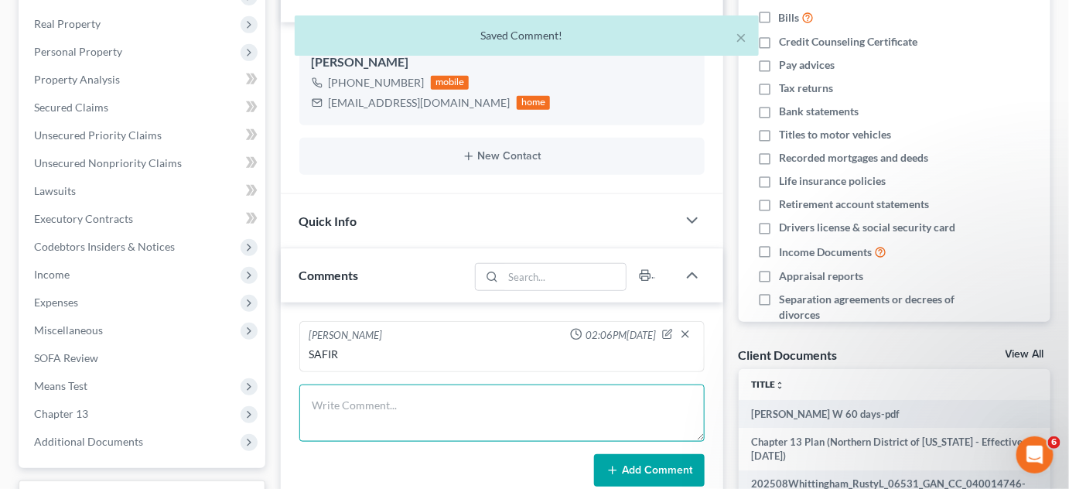
click at [432, 399] on textarea at bounding box center [501, 412] width 405 height 57
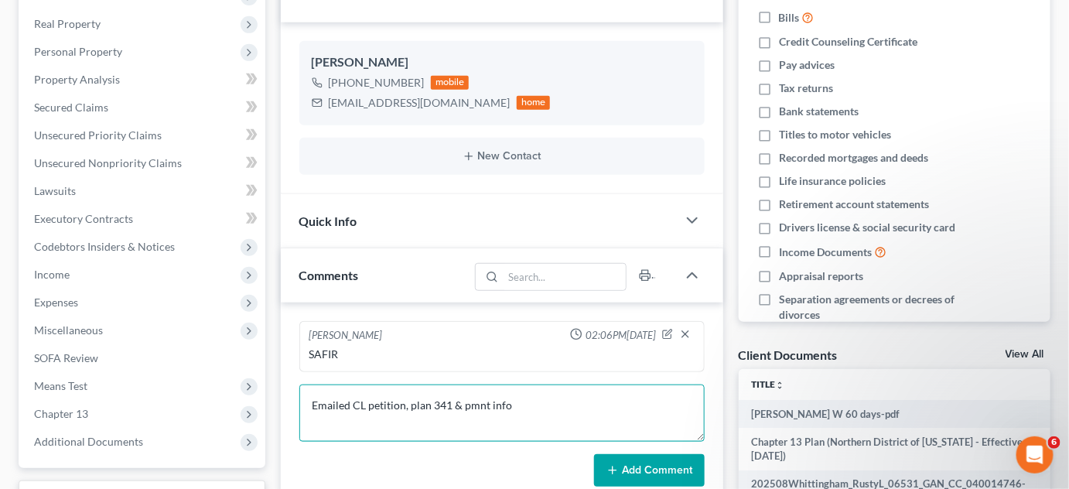
type textarea "Emailed CL petition, plan 341 & pmnt info"
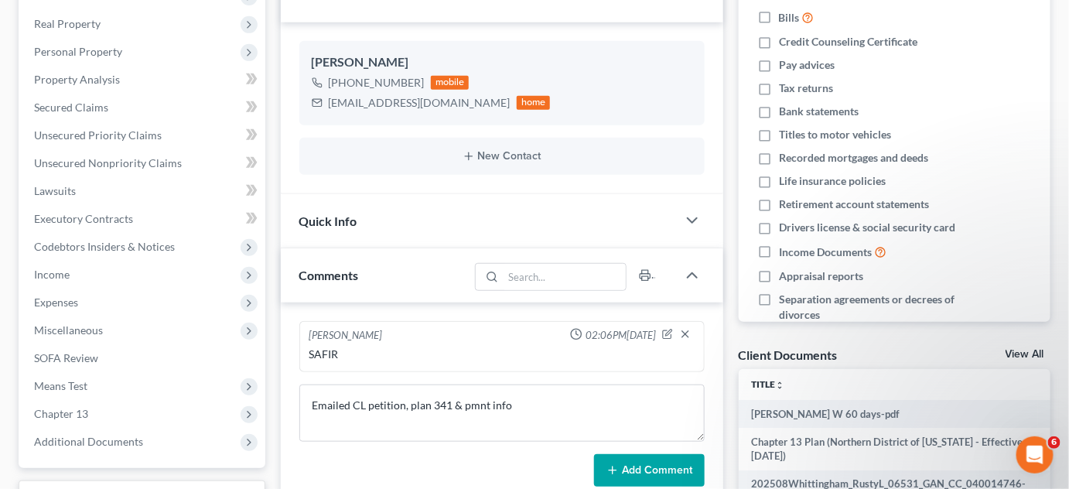
click at [639, 472] on button "Add Comment" at bounding box center [649, 470] width 111 height 32
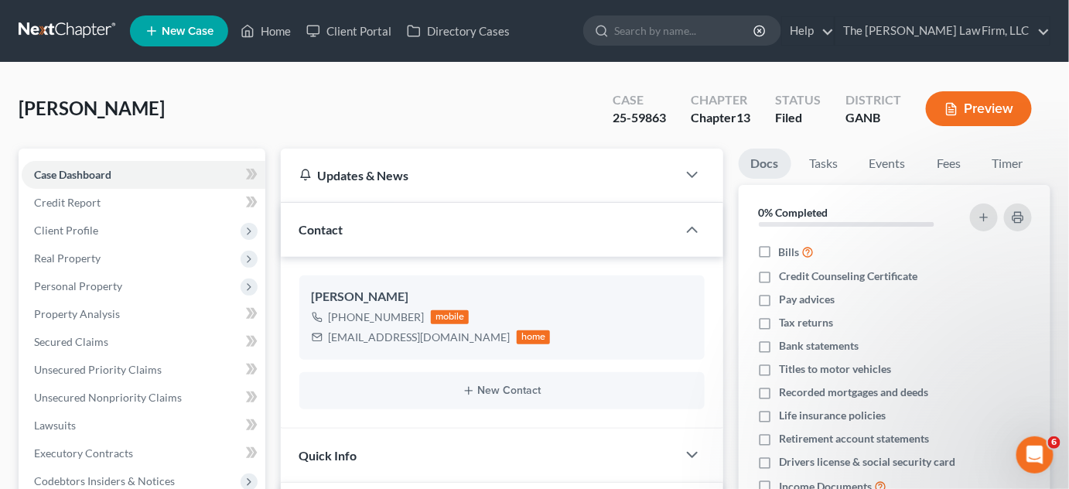
scroll to position [468, 0]
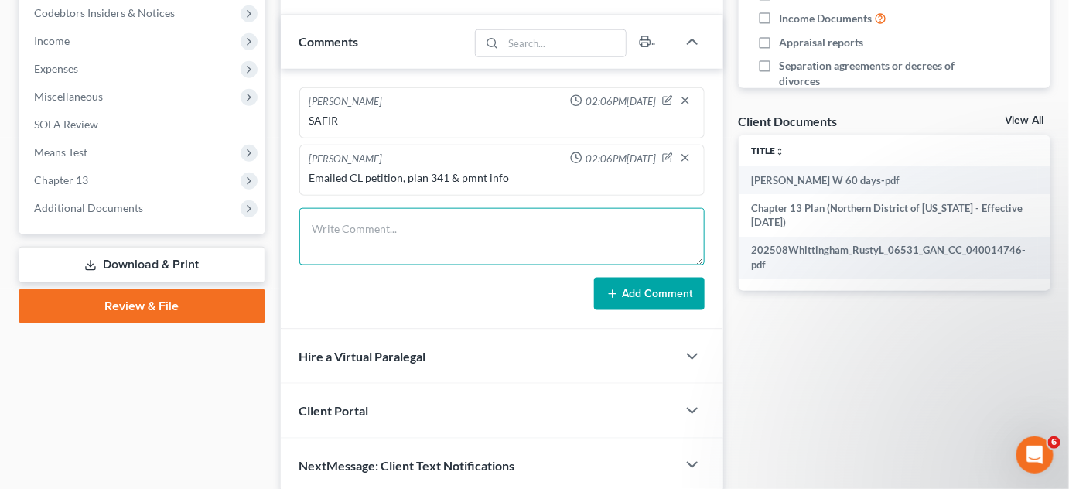
click at [421, 208] on textarea at bounding box center [501, 236] width 405 height 57
type textarea "Uploaded SSN,"
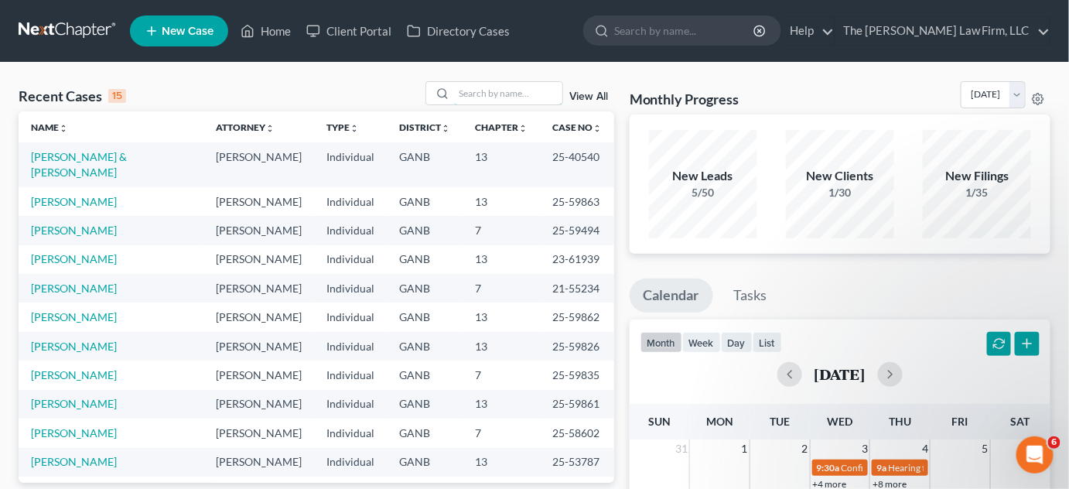
click at [470, 94] on input "search" at bounding box center [508, 93] width 108 height 22
type input "johnson"
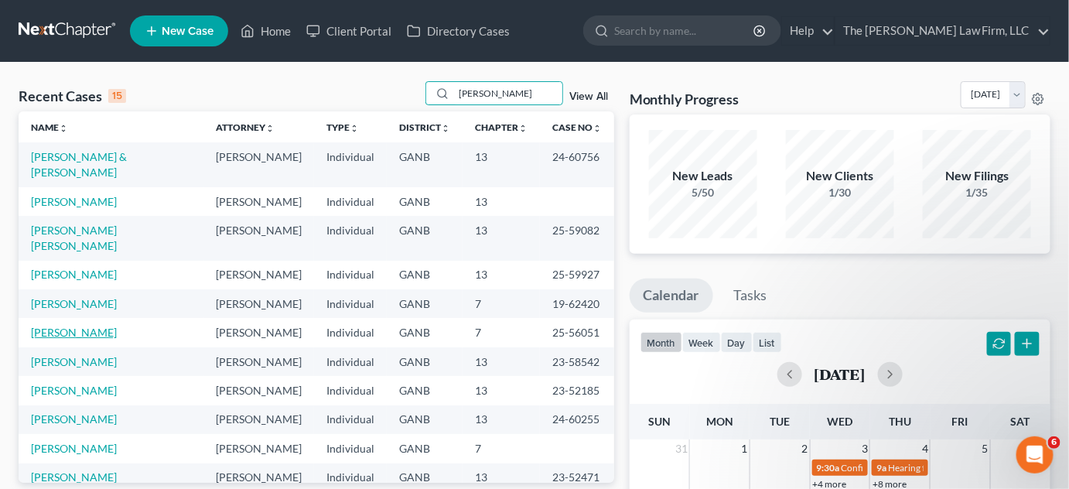
click at [77, 326] on link "Johnson, Abigail" at bounding box center [74, 332] width 86 height 13
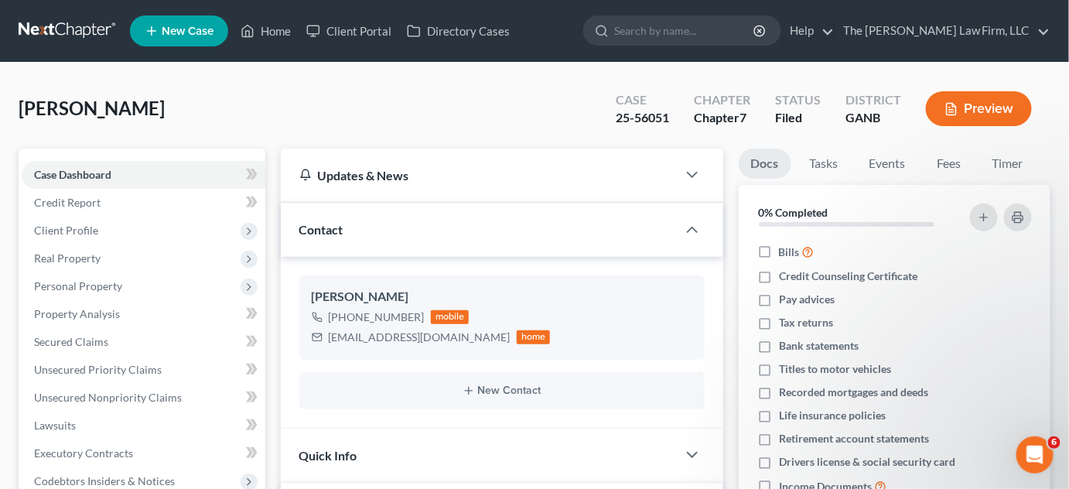
scroll to position [351, 0]
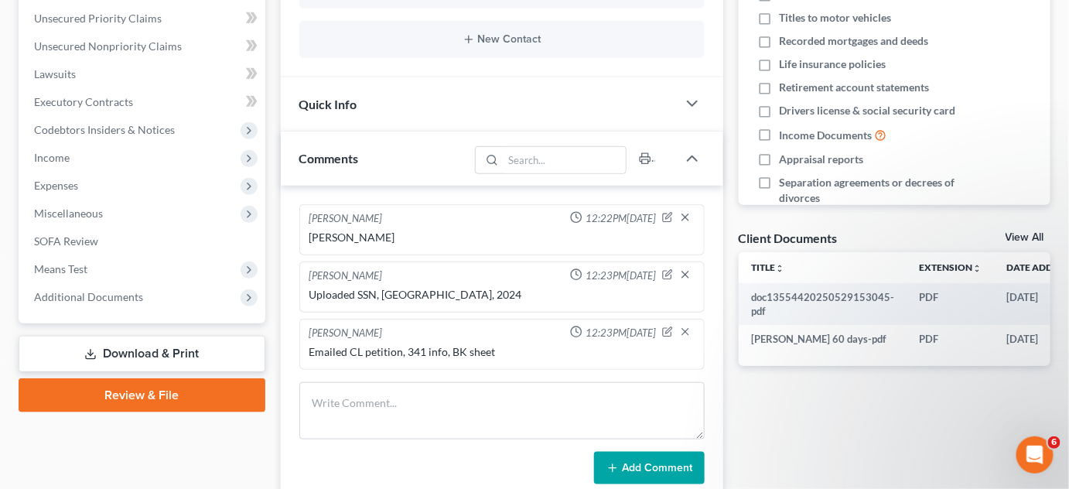
click at [76, 294] on span "Additional Documents" at bounding box center [88, 296] width 109 height 13
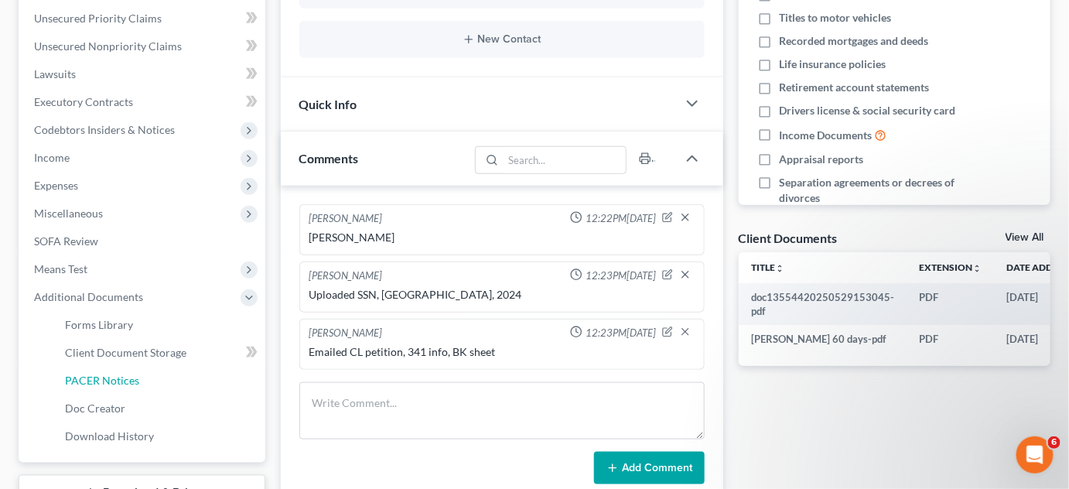
click at [118, 379] on span "PACER Notices" at bounding box center [102, 380] width 74 height 13
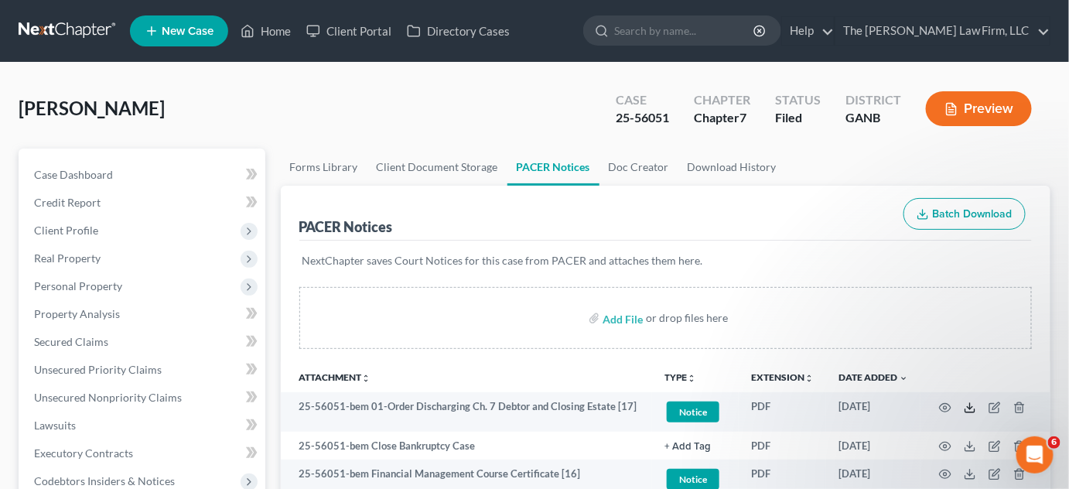
click at [970, 406] on line at bounding box center [970, 406] width 0 height 6
click at [143, 169] on link "Case Dashboard" at bounding box center [144, 175] width 244 height 28
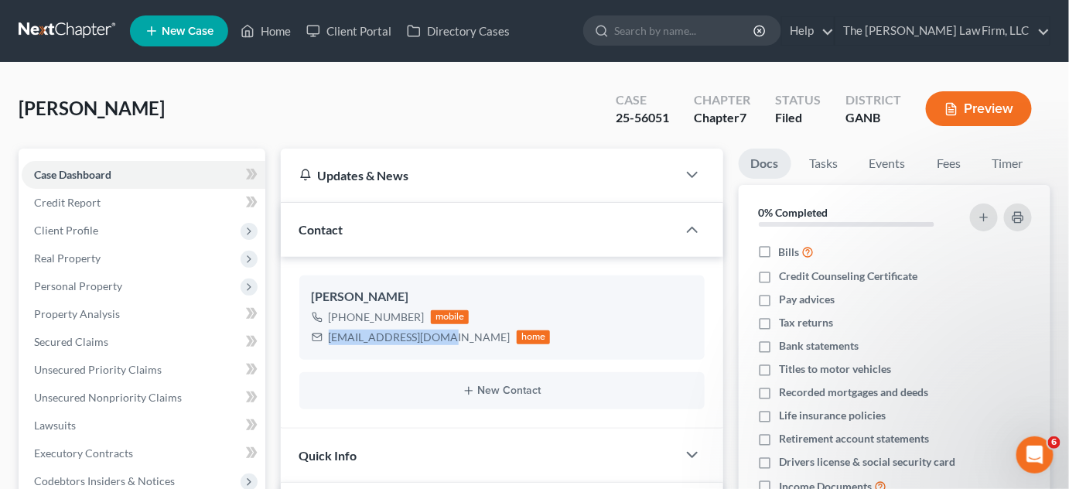
drag, startPoint x: 436, startPoint y: 337, endPoint x: 330, endPoint y: 338, distance: 106.0
click at [330, 338] on div "ajohnson@ambling.com" at bounding box center [420, 337] width 182 height 15
copy div "ajohnson@ambling.com"
